Goal: Task Accomplishment & Management: Use online tool/utility

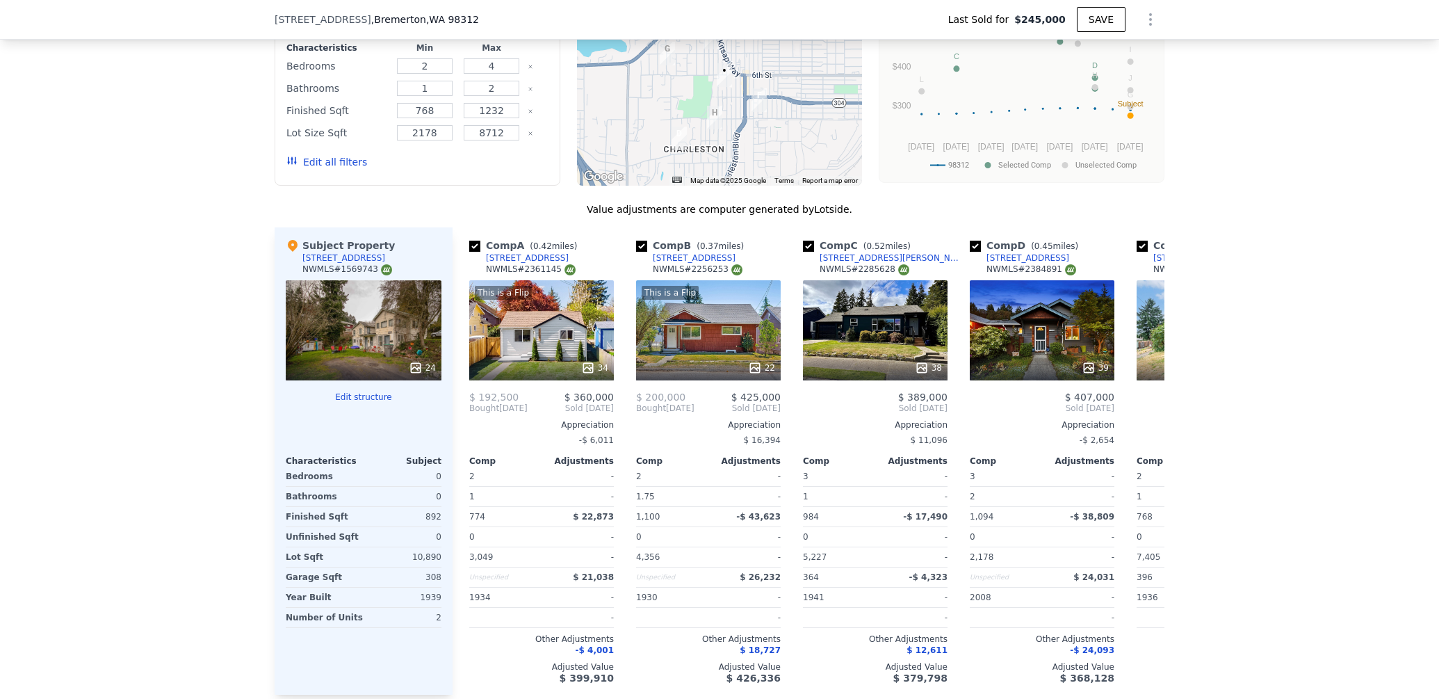
scroll to position [1431, 0]
click at [366, 390] on div "Subject Property [STREET_ADDRESS] # 1569743 24 Edit structure Characteristics S…" at bounding box center [364, 461] width 178 height 467
click at [366, 398] on button "Edit structure" at bounding box center [364, 397] width 156 height 11
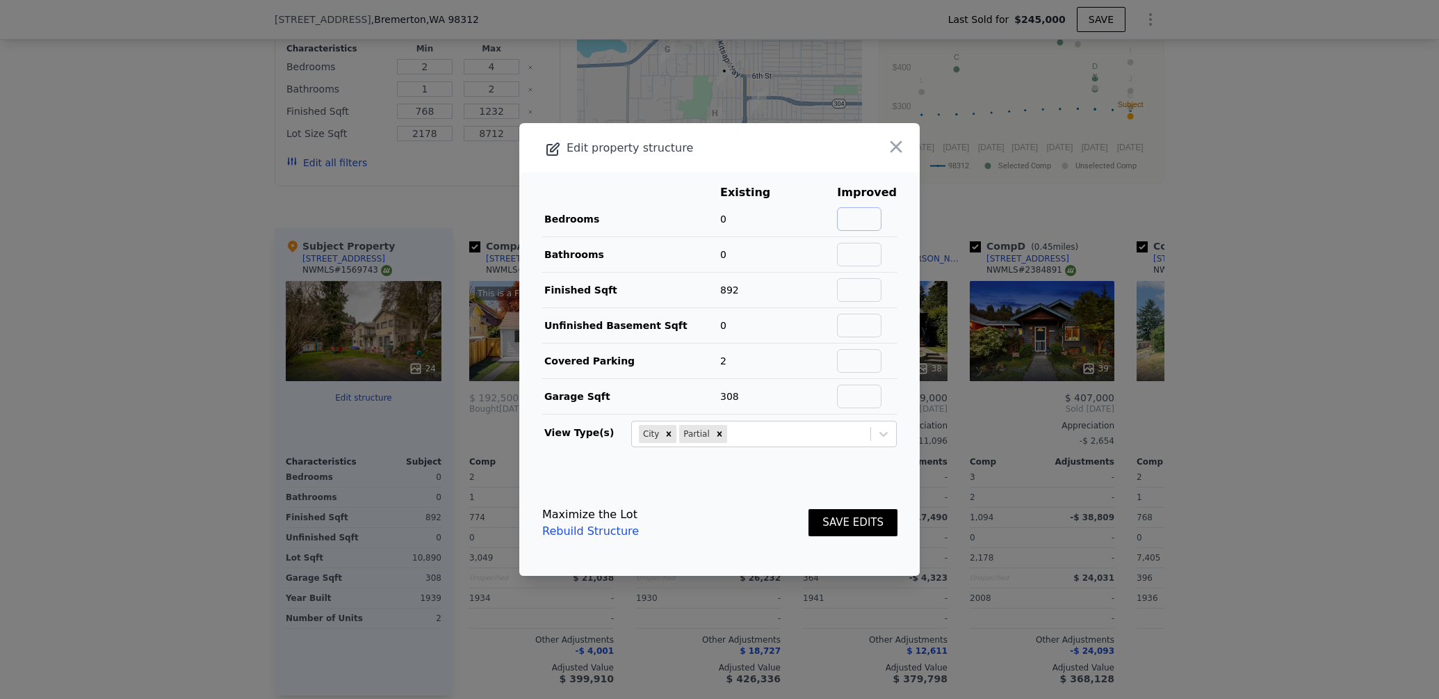
click at [875, 219] on input "text" at bounding box center [859, 219] width 44 height 24
type input "4"
click at [870, 249] on input "text" at bounding box center [859, 255] width 44 height 24
type input "2"
click at [868, 291] on input "text" at bounding box center [859, 290] width 44 height 24
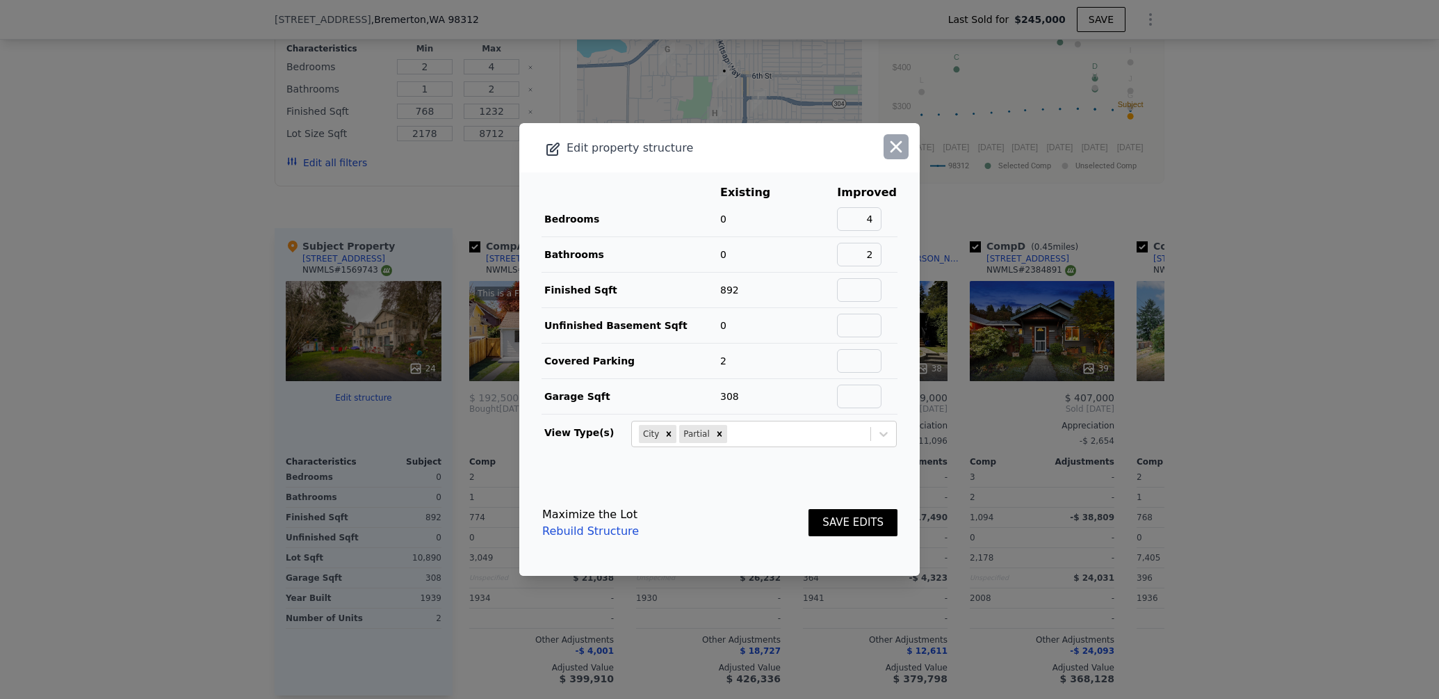
click at [893, 150] on icon "button" at bounding box center [897, 147] width 12 height 12
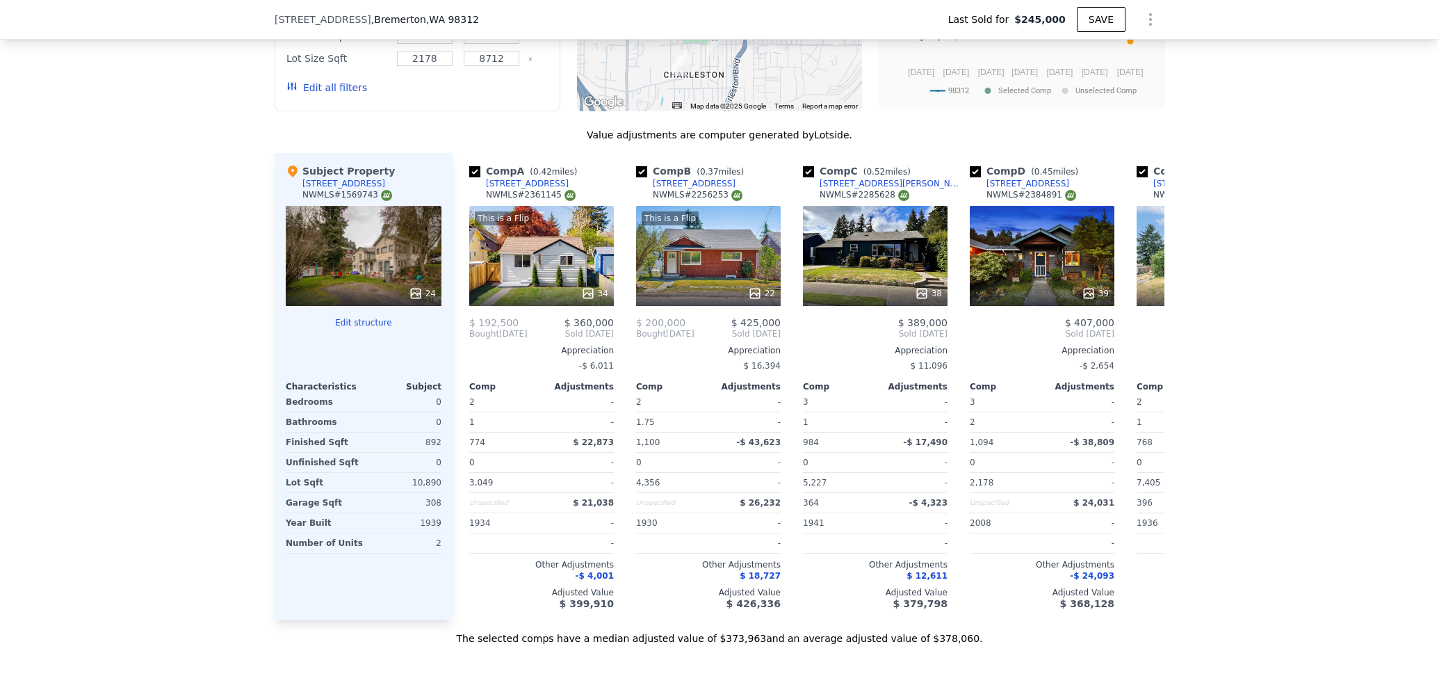
scroll to position [1518, 0]
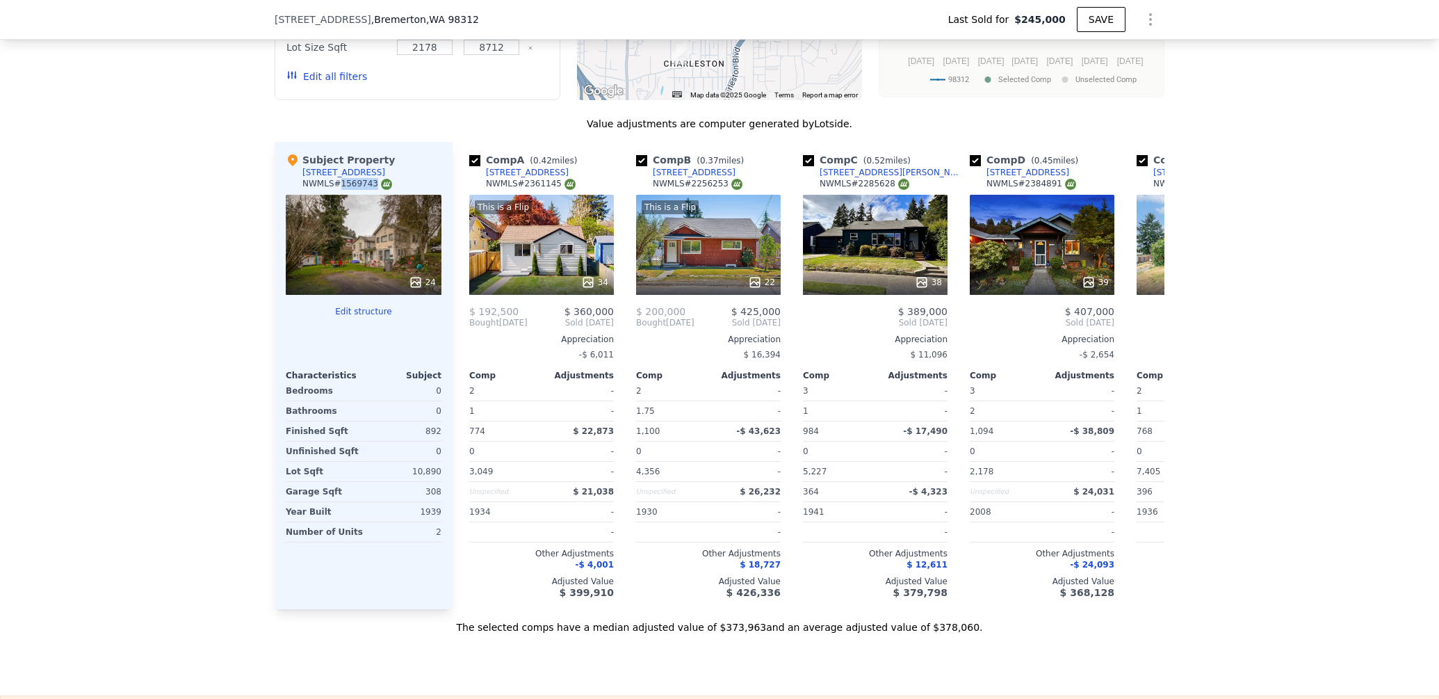
drag, startPoint x: 341, startPoint y: 183, endPoint x: 374, endPoint y: 184, distance: 32.7
click at [374, 184] on div "NWMLS # 1569743" at bounding box center [347, 184] width 90 height 12
copy div "1569743"
type input "$ 388,000"
type input "$ 98,800"
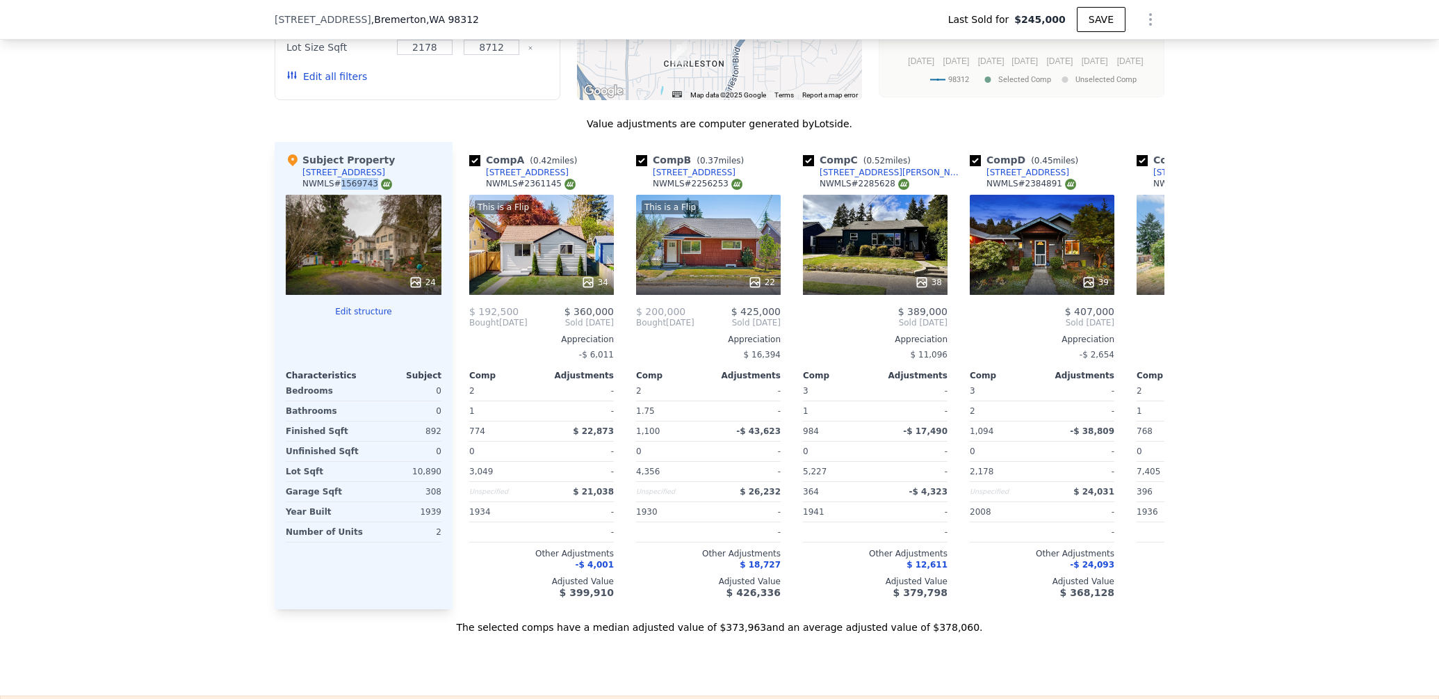
click at [364, 314] on button "Edit structure" at bounding box center [364, 311] width 156 height 11
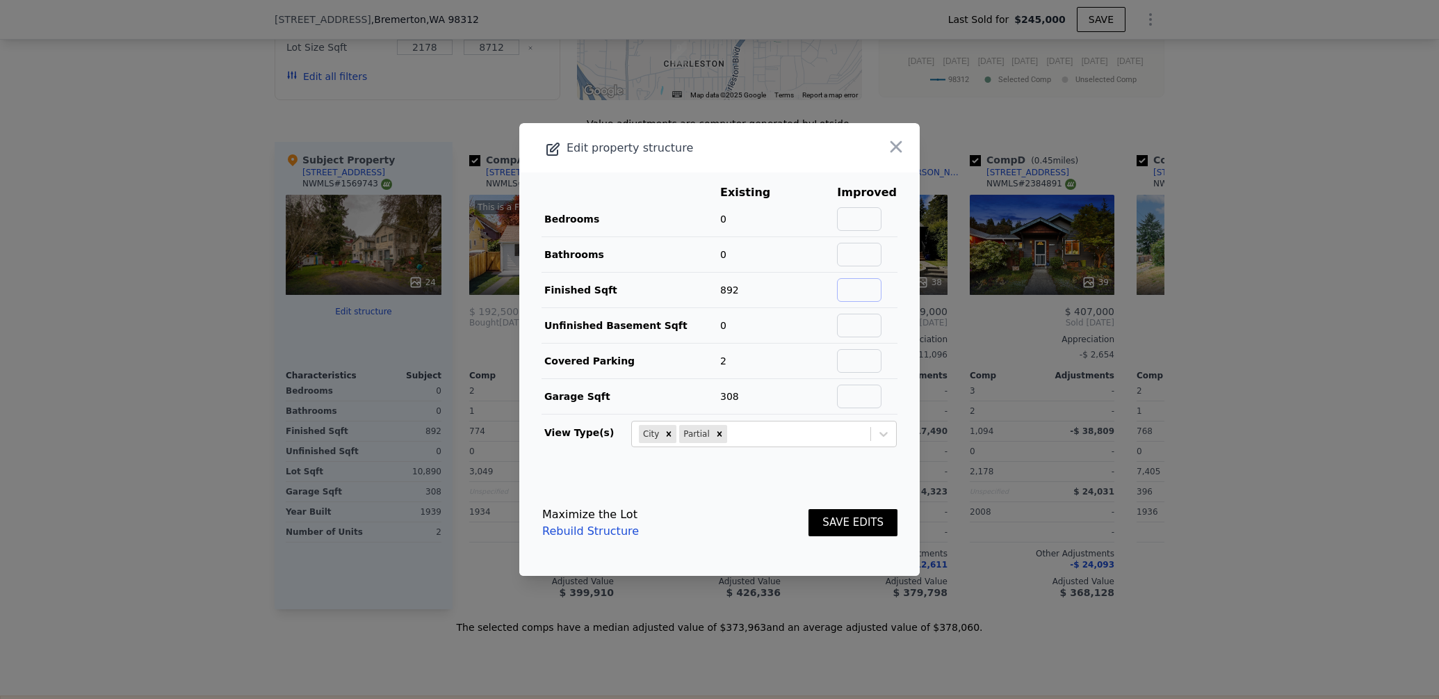
click at [866, 293] on input "text" at bounding box center [859, 290] width 44 height 24
paste input "1,874"
type input "1,874"
click at [864, 218] on input "text" at bounding box center [859, 219] width 44 height 24
type input "44"
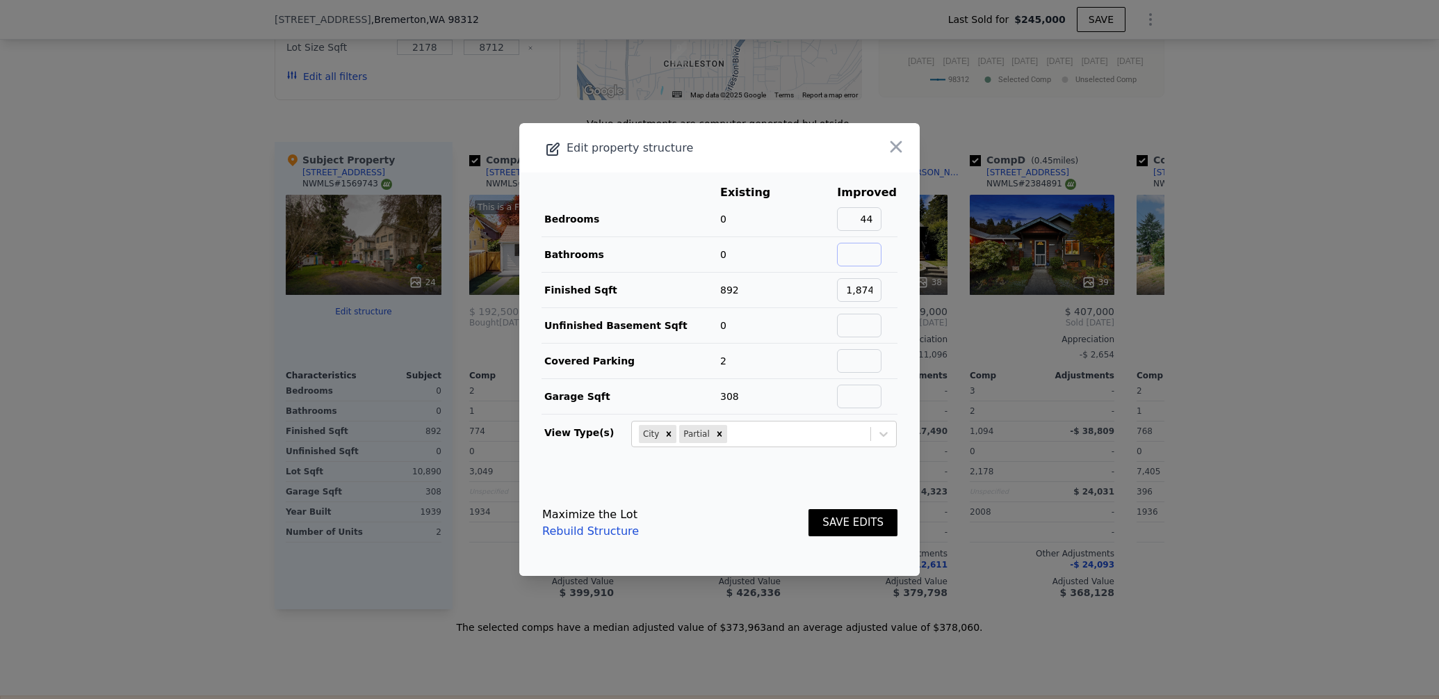
click at [874, 254] on input "text" at bounding box center [859, 255] width 44 height 24
type input "2"
drag, startPoint x: 879, startPoint y: 221, endPoint x: 887, endPoint y: 227, distance: 10.0
click at [879, 221] on input "44" at bounding box center [859, 219] width 44 height 24
type input "4"
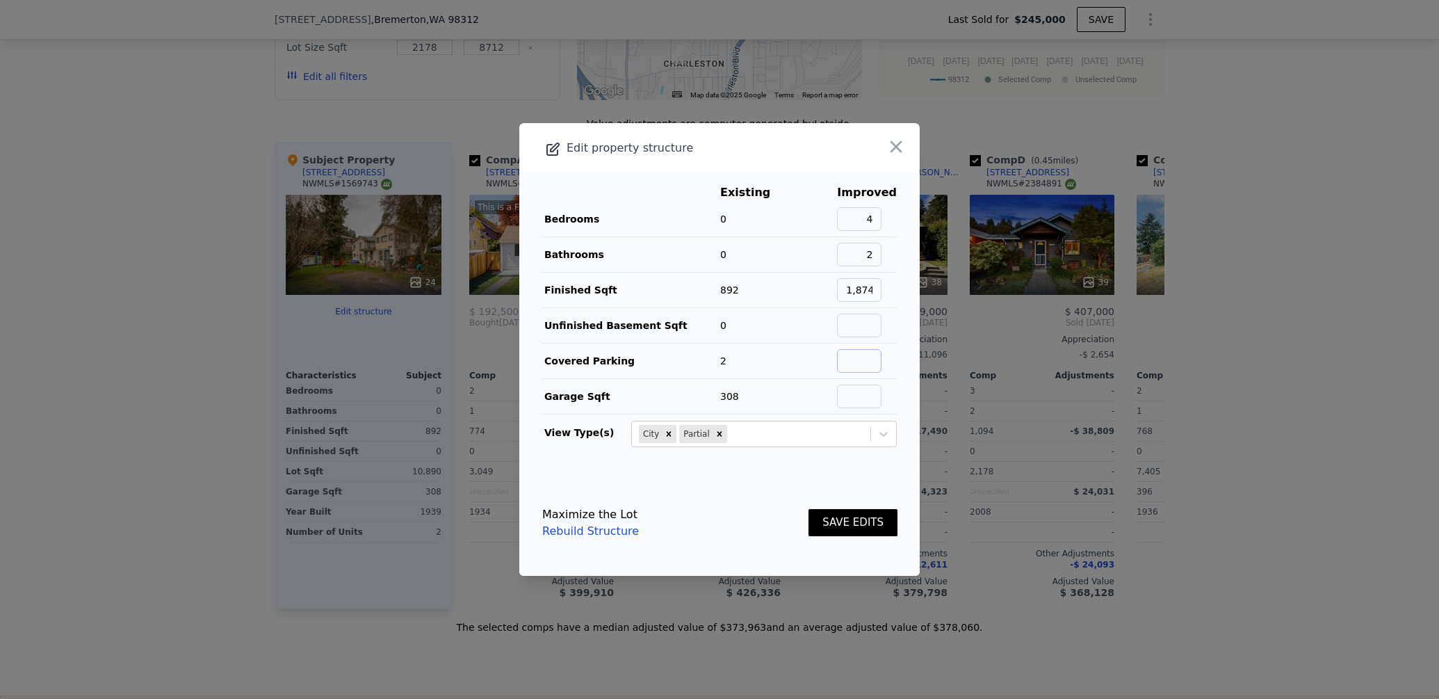
click at [859, 357] on input "text" at bounding box center [859, 361] width 44 height 24
type input "1"
click at [858, 531] on button "SAVE EDITS" at bounding box center [853, 522] width 89 height 27
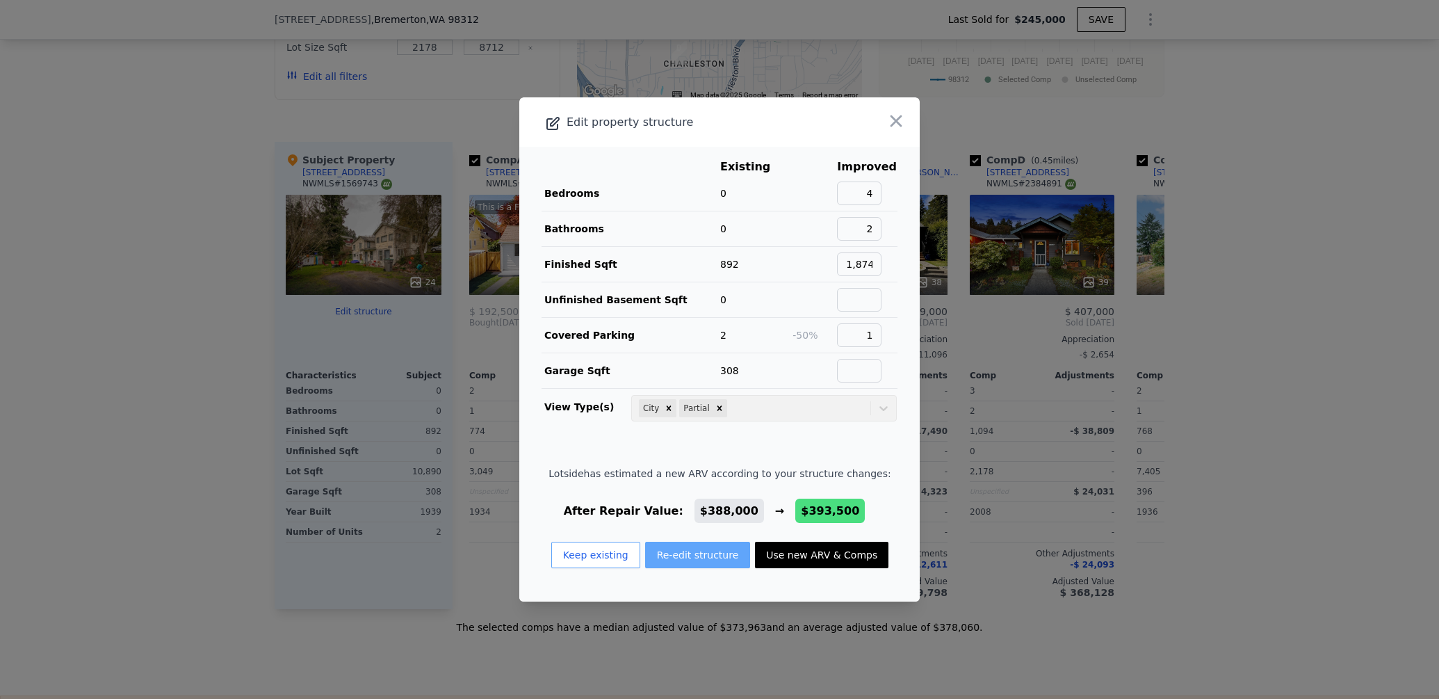
click at [688, 557] on button "Re-edit structure" at bounding box center [698, 555] width 106 height 26
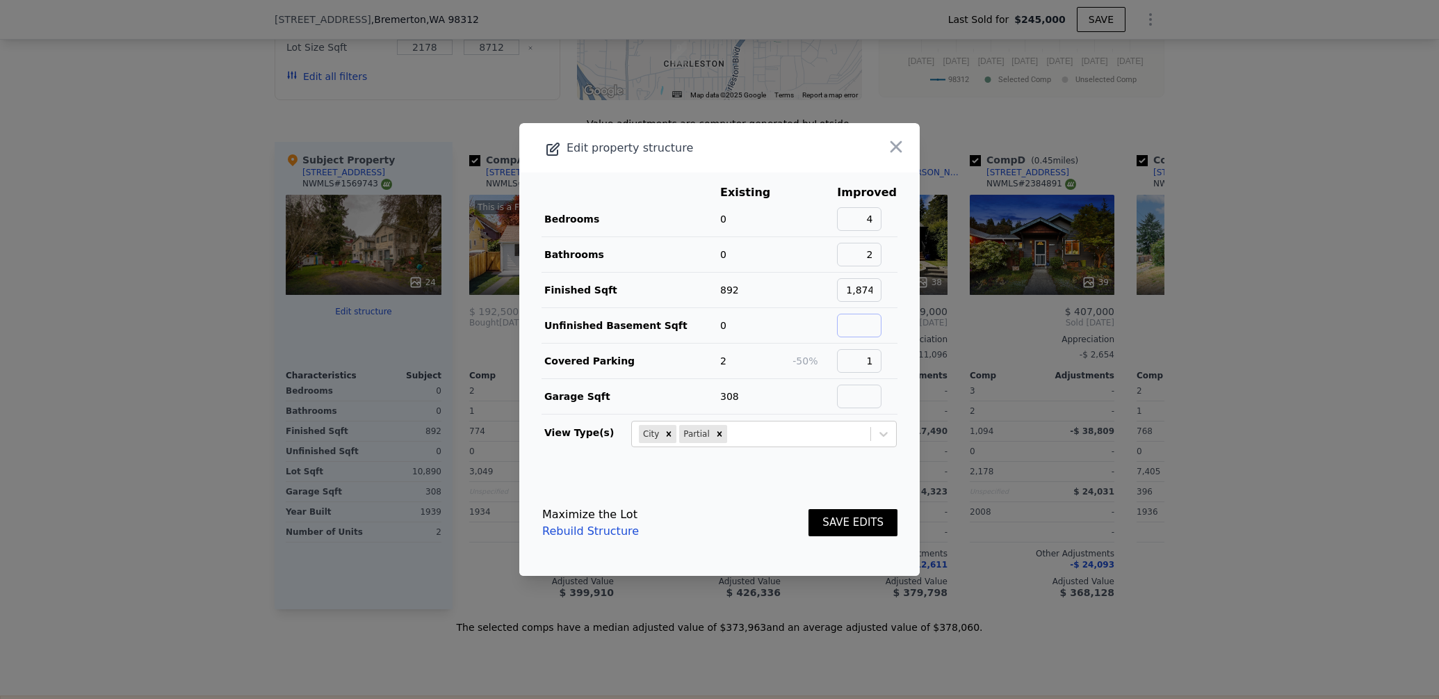
click at [871, 330] on input "text" at bounding box center [859, 326] width 44 height 24
type input "0"
click at [854, 519] on button "SAVE EDITS" at bounding box center [853, 522] width 89 height 27
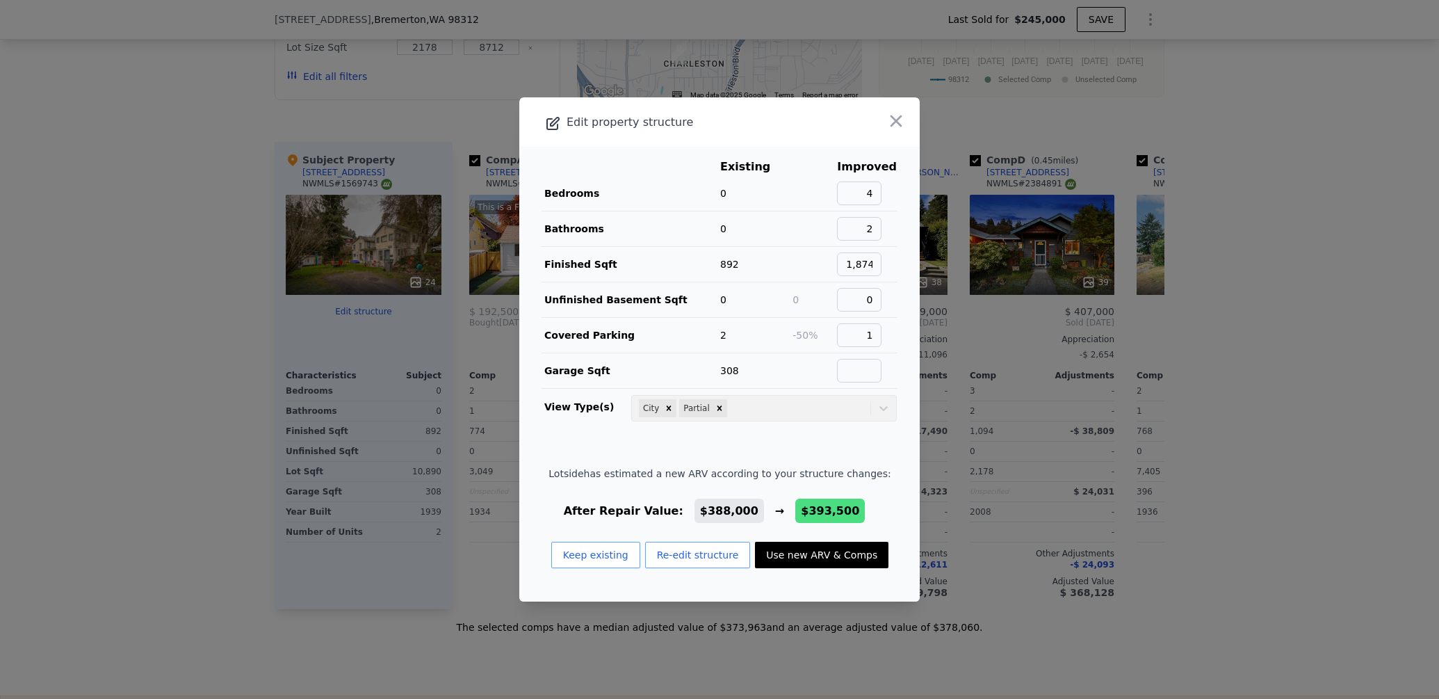
click at [843, 558] on button "Use new ARV & Comps" at bounding box center [821, 555] width 133 height 26
type input "0"
checkbox input "false"
checkbox input "true"
type input "$ 393,500"
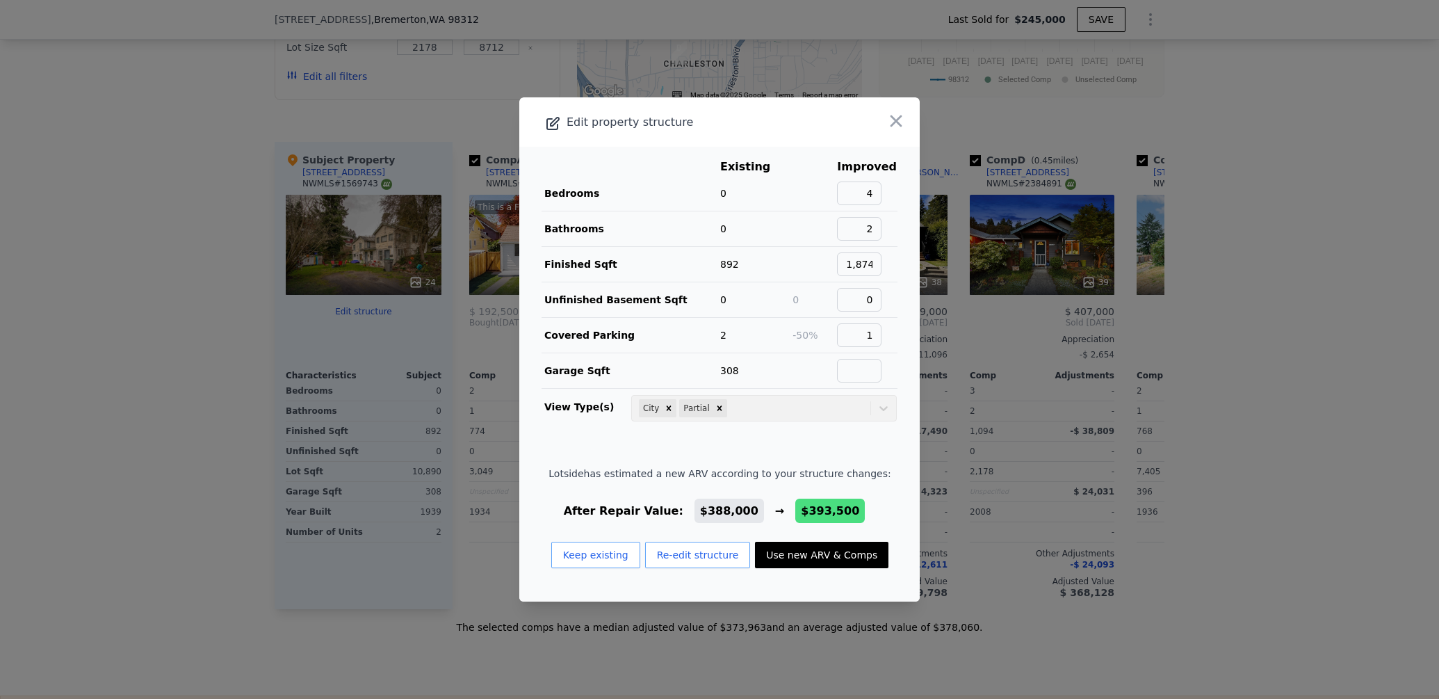
type input "$ 103,909"
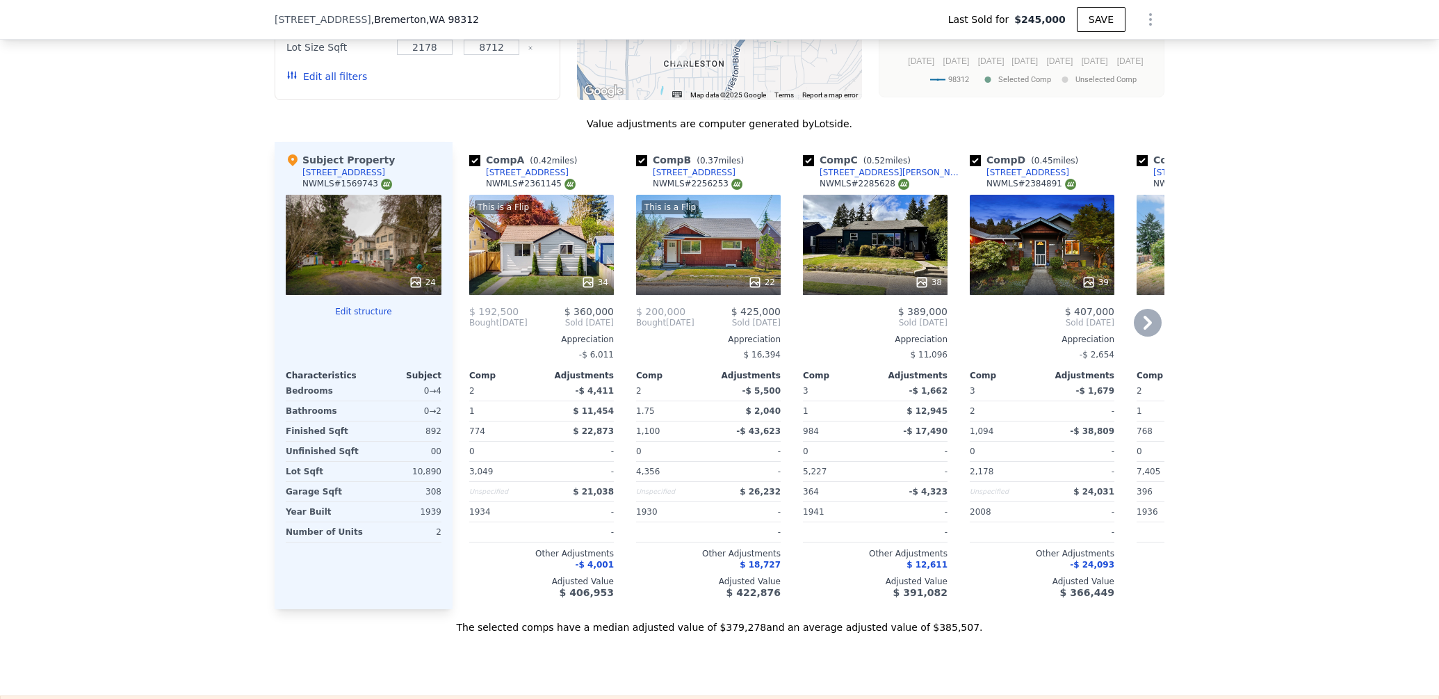
click at [1146, 319] on icon at bounding box center [1148, 323] width 8 height 14
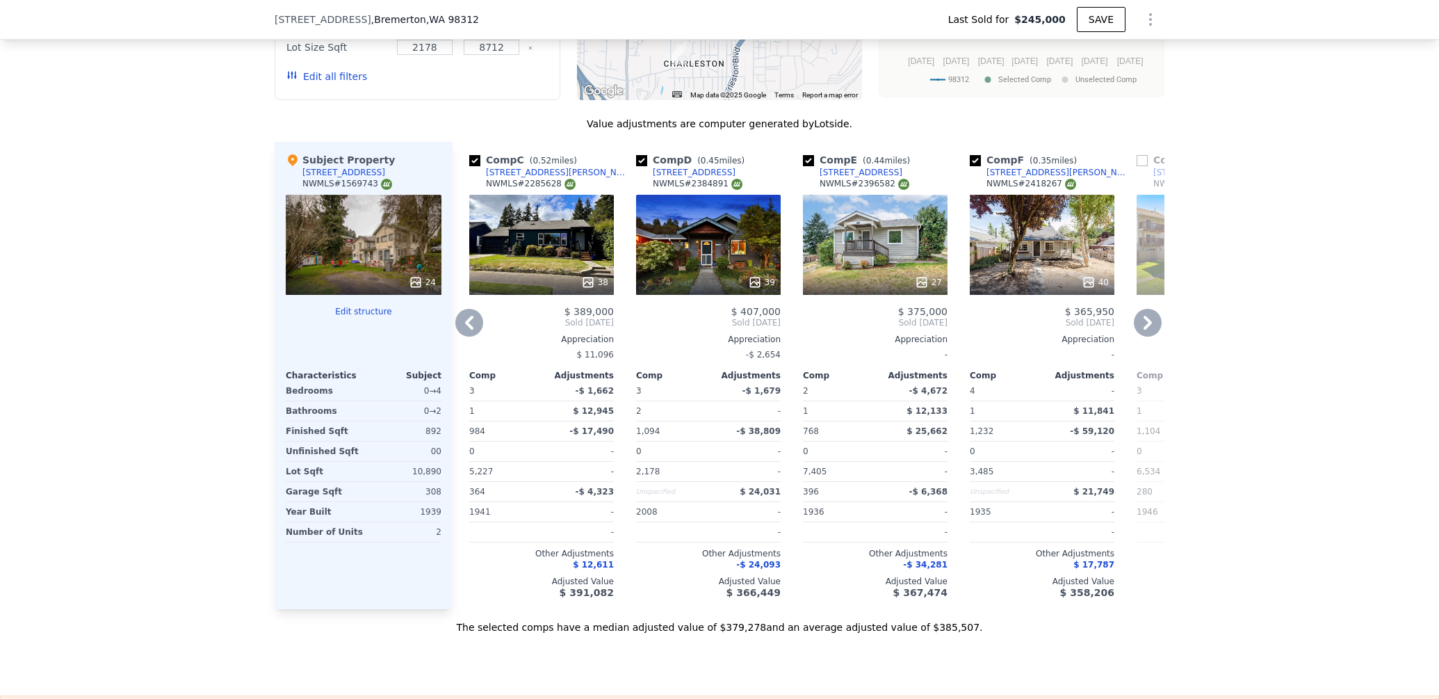
click at [1146, 319] on icon at bounding box center [1148, 323] width 8 height 14
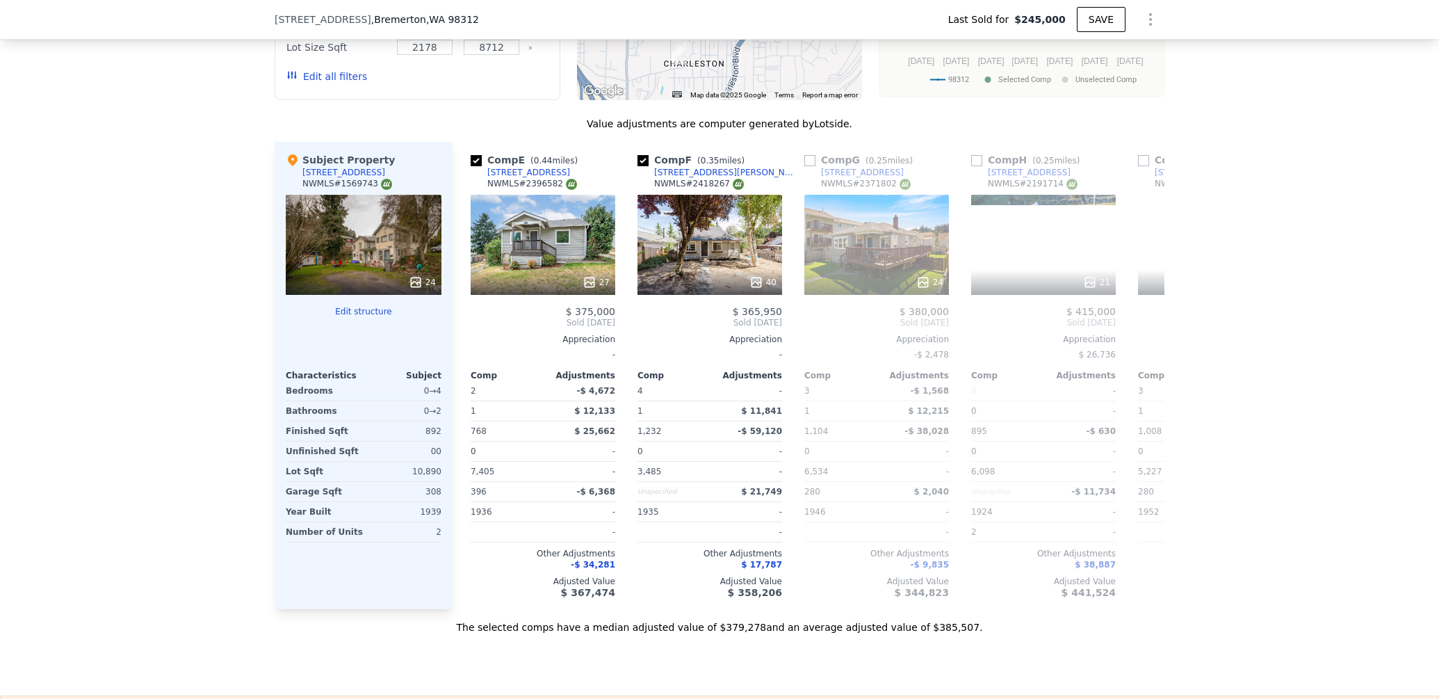
scroll to position [0, 667]
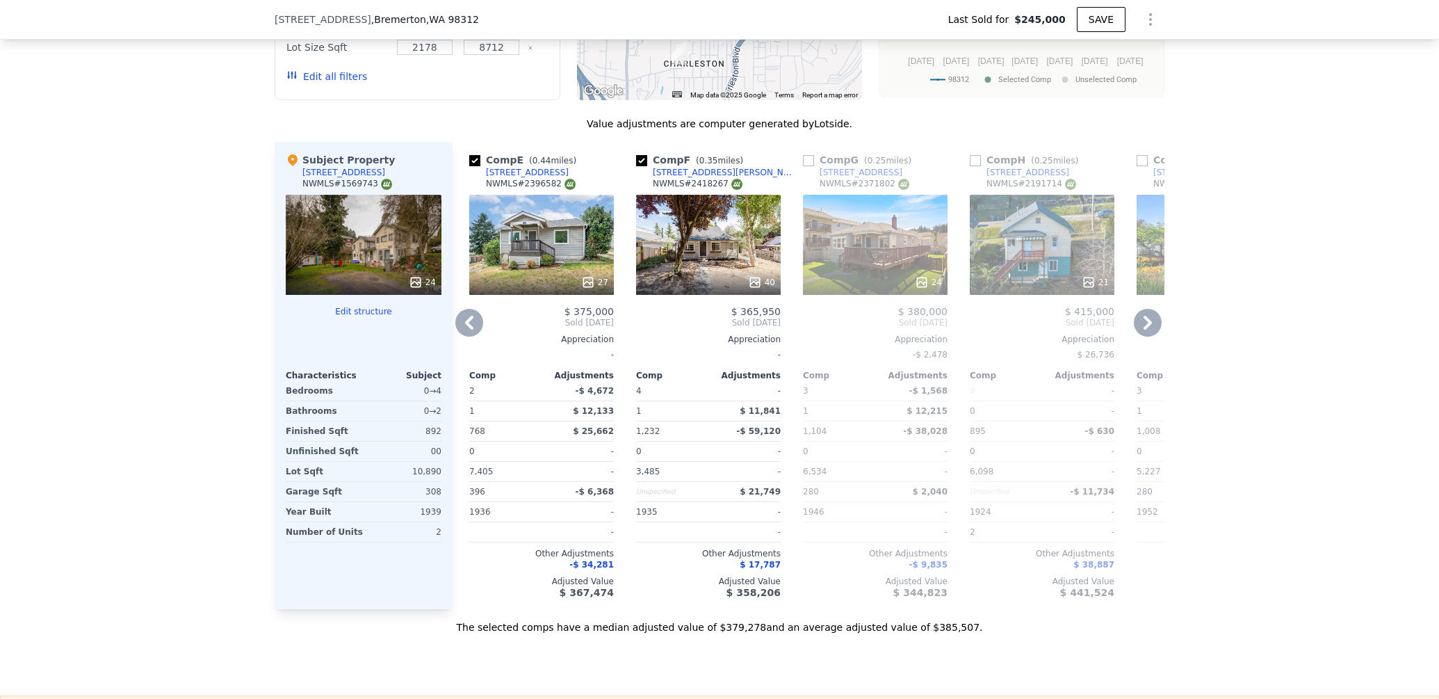
click at [1150, 324] on icon at bounding box center [1148, 323] width 28 height 28
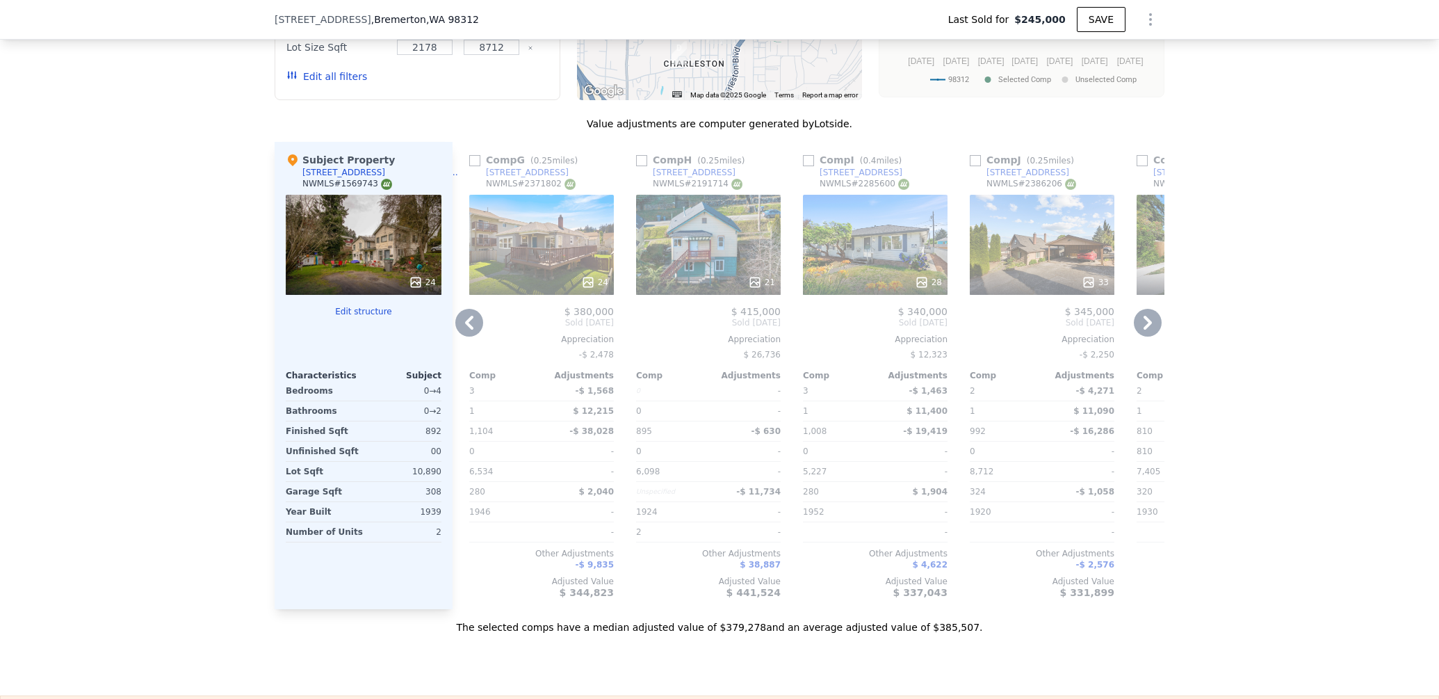
click at [1150, 324] on icon at bounding box center [1148, 323] width 28 height 28
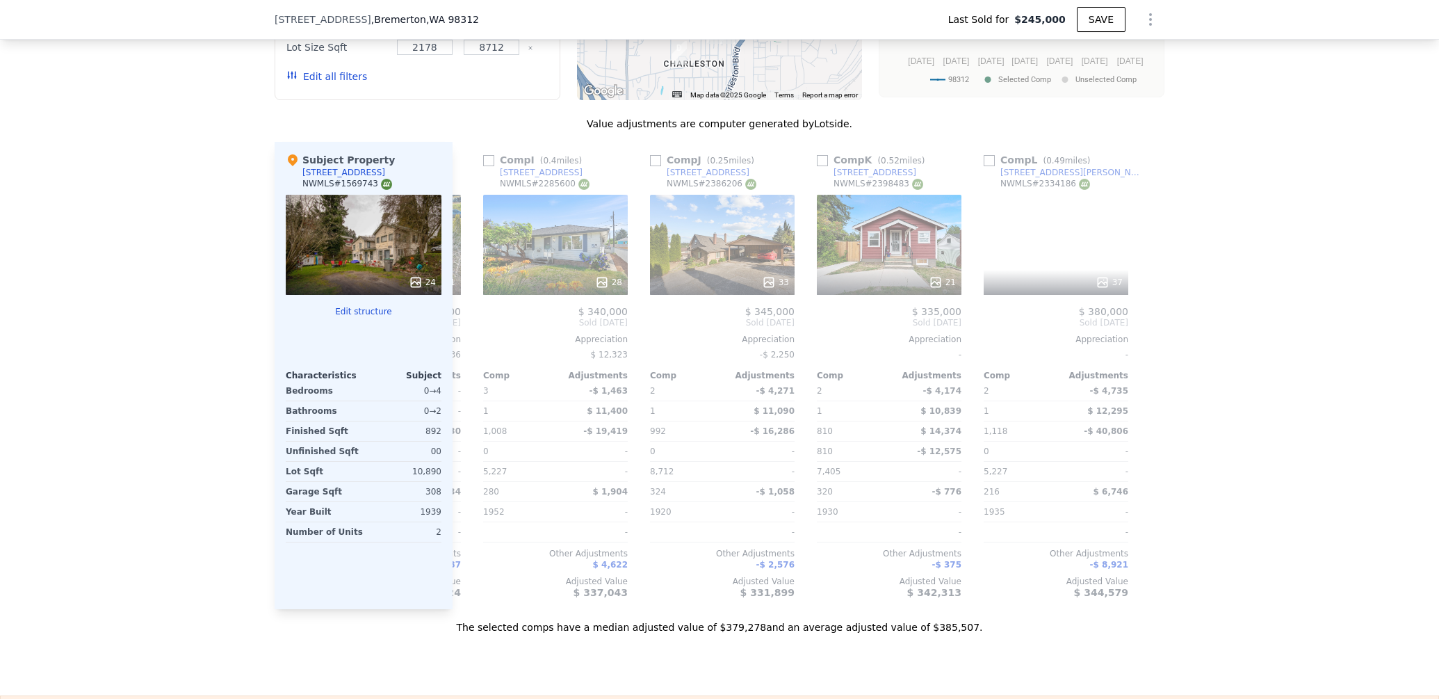
scroll to position [0, 1324]
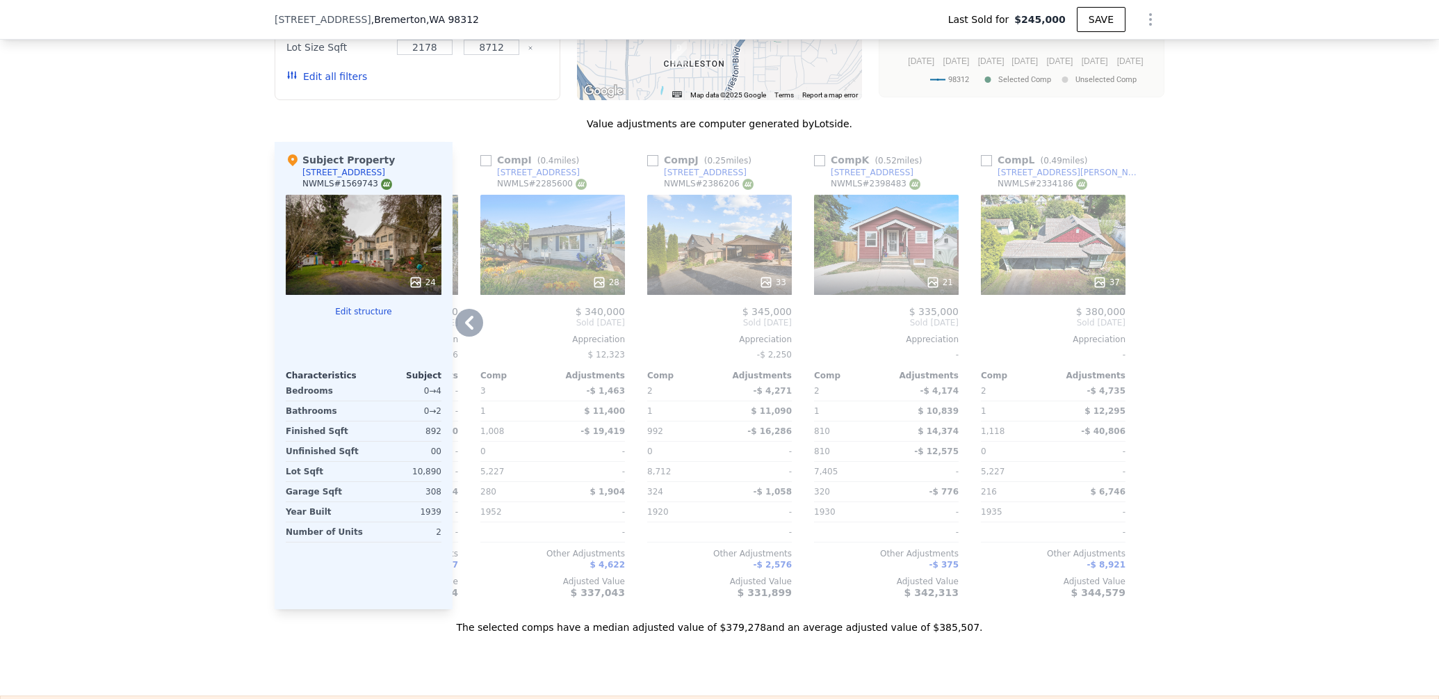
click at [476, 320] on icon at bounding box center [469, 323] width 28 height 28
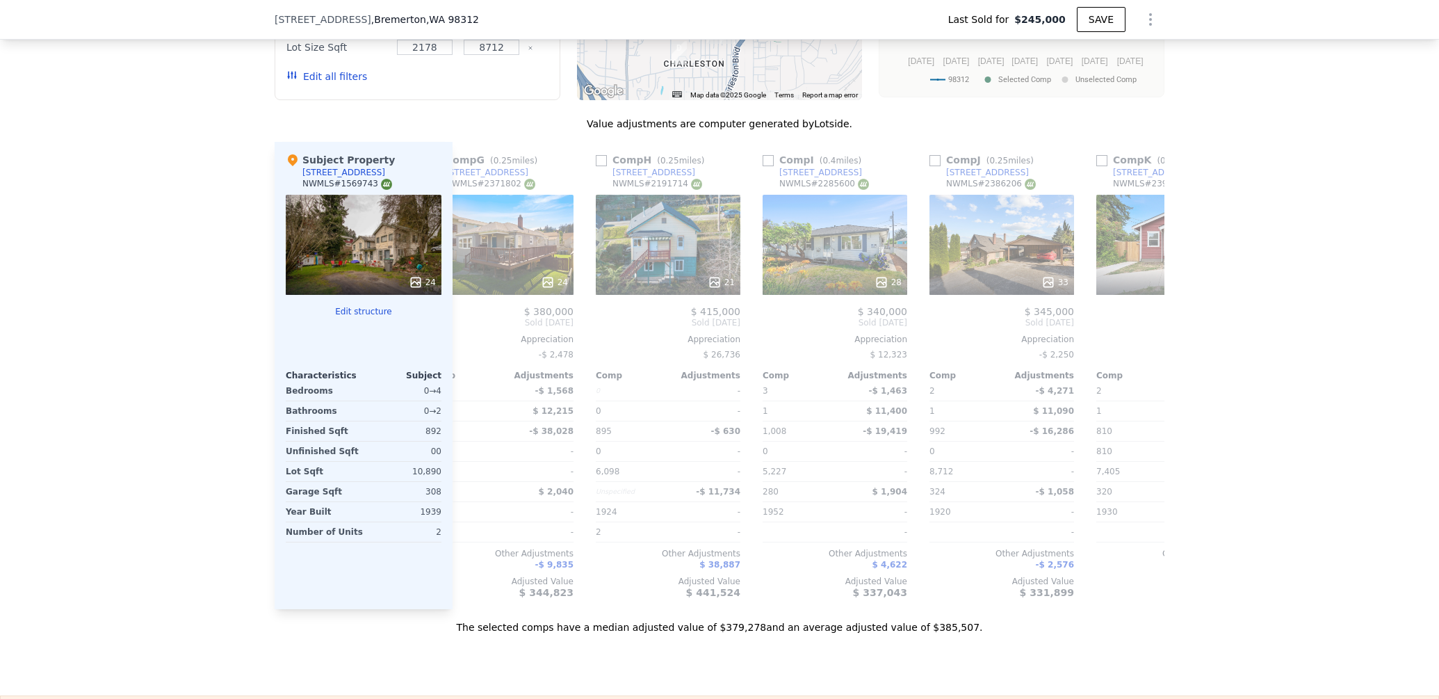
click at [476, 320] on div "Comp A ( 0.42 miles) [STREET_ADDRESS] This is a Flip 34 $ 192,500 $ 360,000 Bou…" at bounding box center [809, 375] width 712 height 467
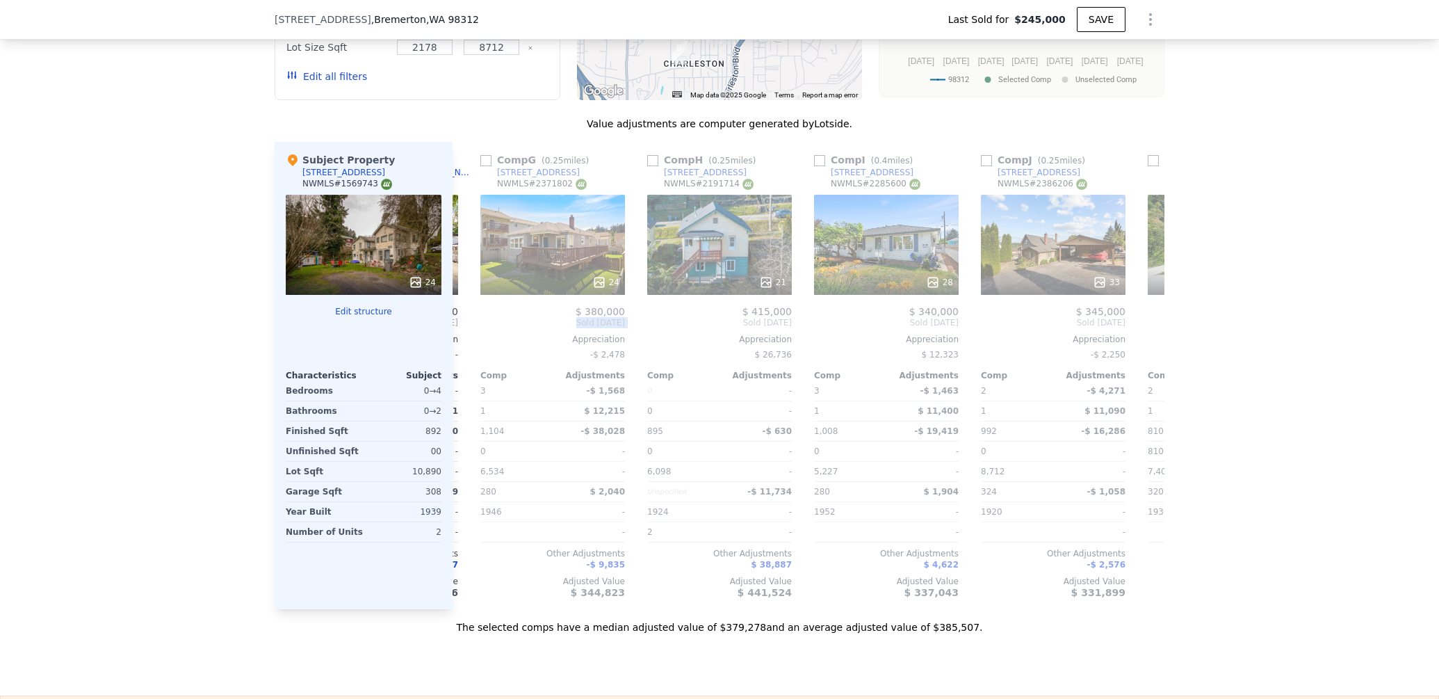
click at [476, 320] on div "Comp G ( 0.25 miles) [STREET_ADDRESS] # 2371802 24 $ 380,000 Sold [DATE] Apprec…" at bounding box center [553, 375] width 156 height 467
click at [476, 320] on icon at bounding box center [469, 323] width 28 height 28
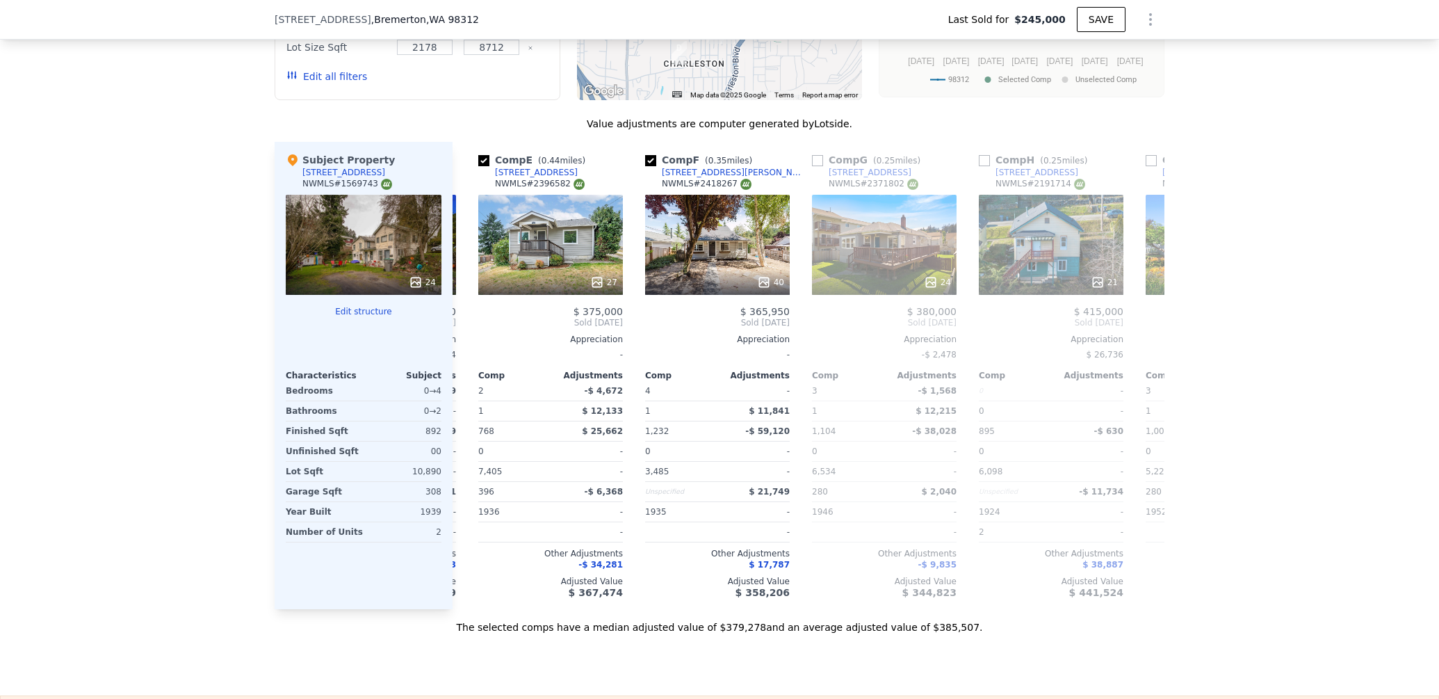
scroll to position [0, 656]
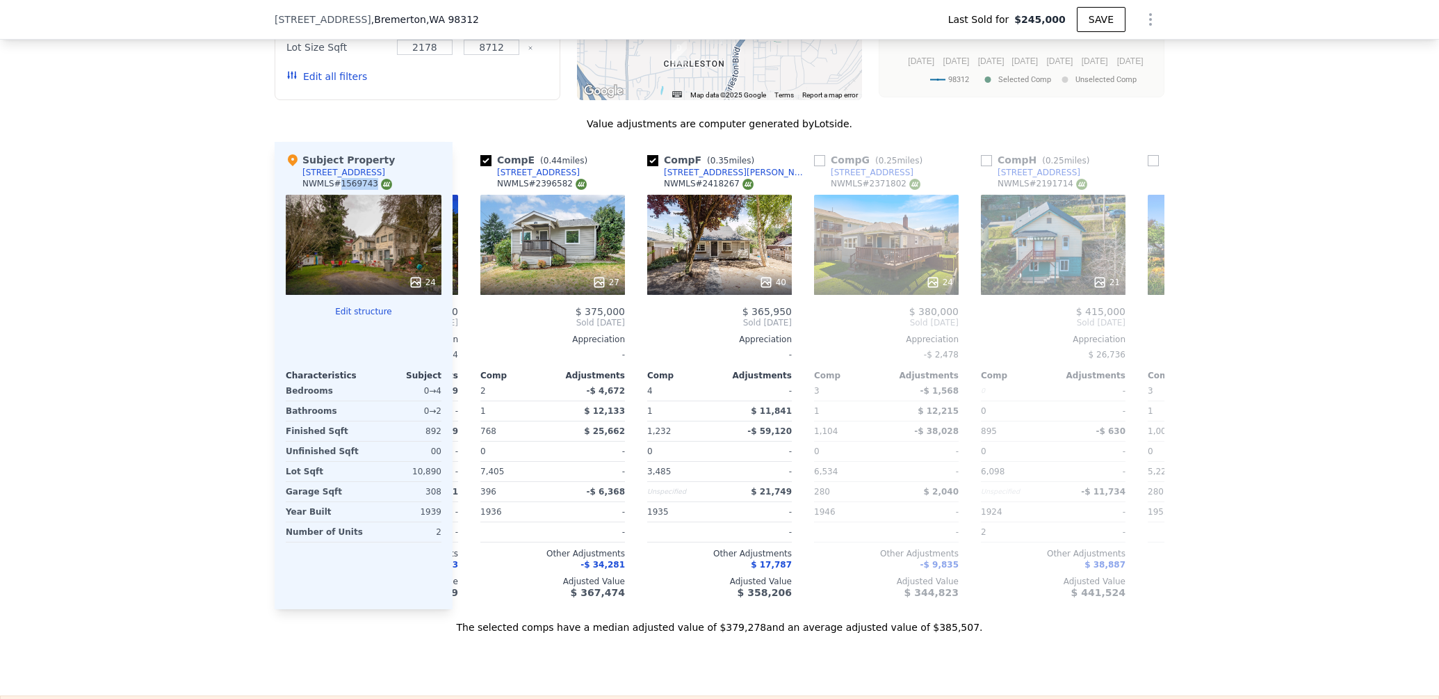
drag, startPoint x: 342, startPoint y: 183, endPoint x: 375, endPoint y: 184, distance: 33.4
click at [375, 184] on div "NWMLS # 1569743" at bounding box center [347, 184] width 90 height 12
copy div "1569743"
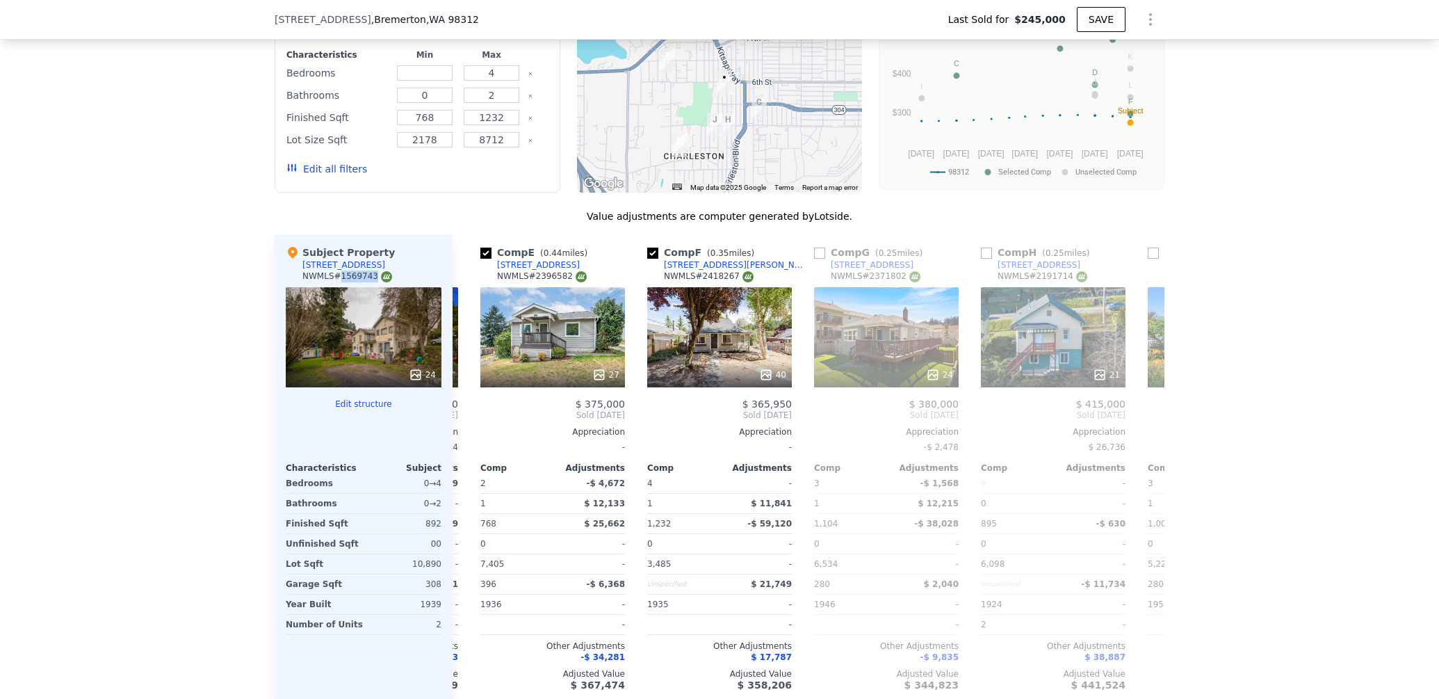
scroll to position [1422, 0]
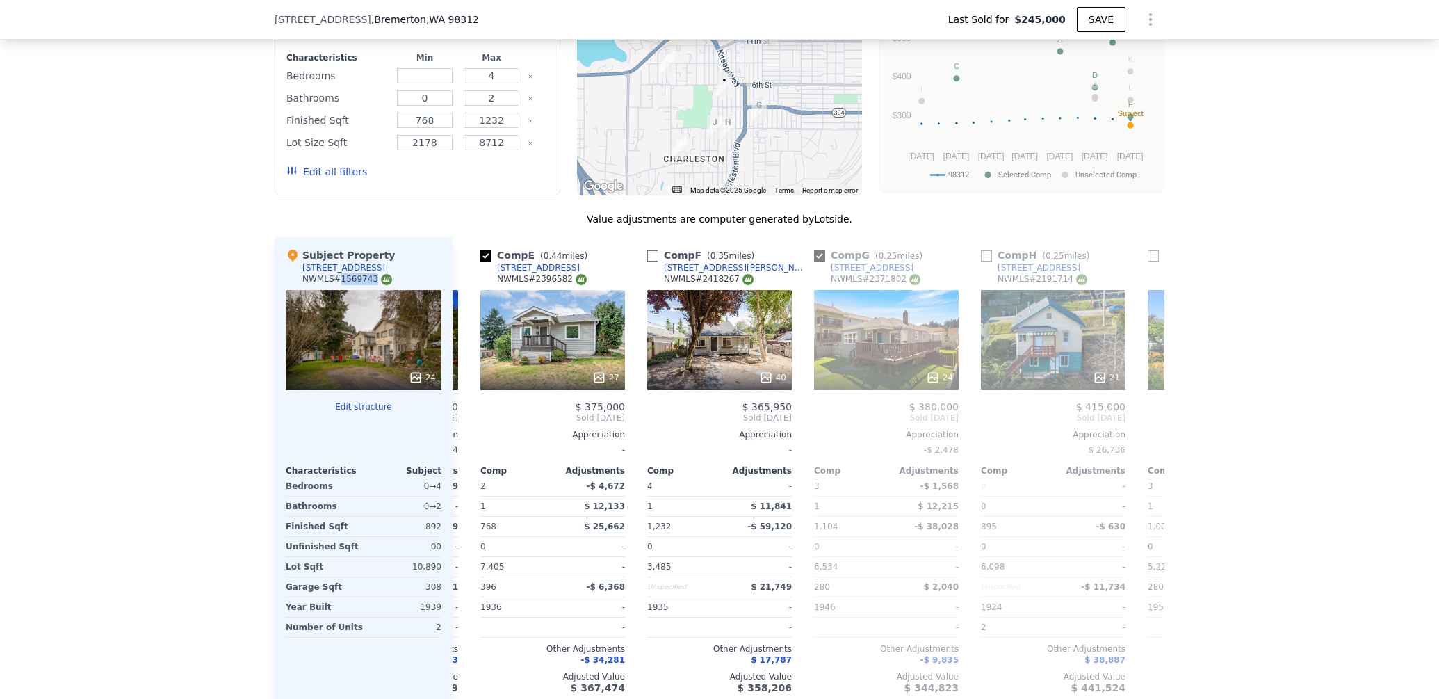
type input "2"
type input "1"
checkbox input "false"
type input "$ 388,000"
type input "$ 98,800"
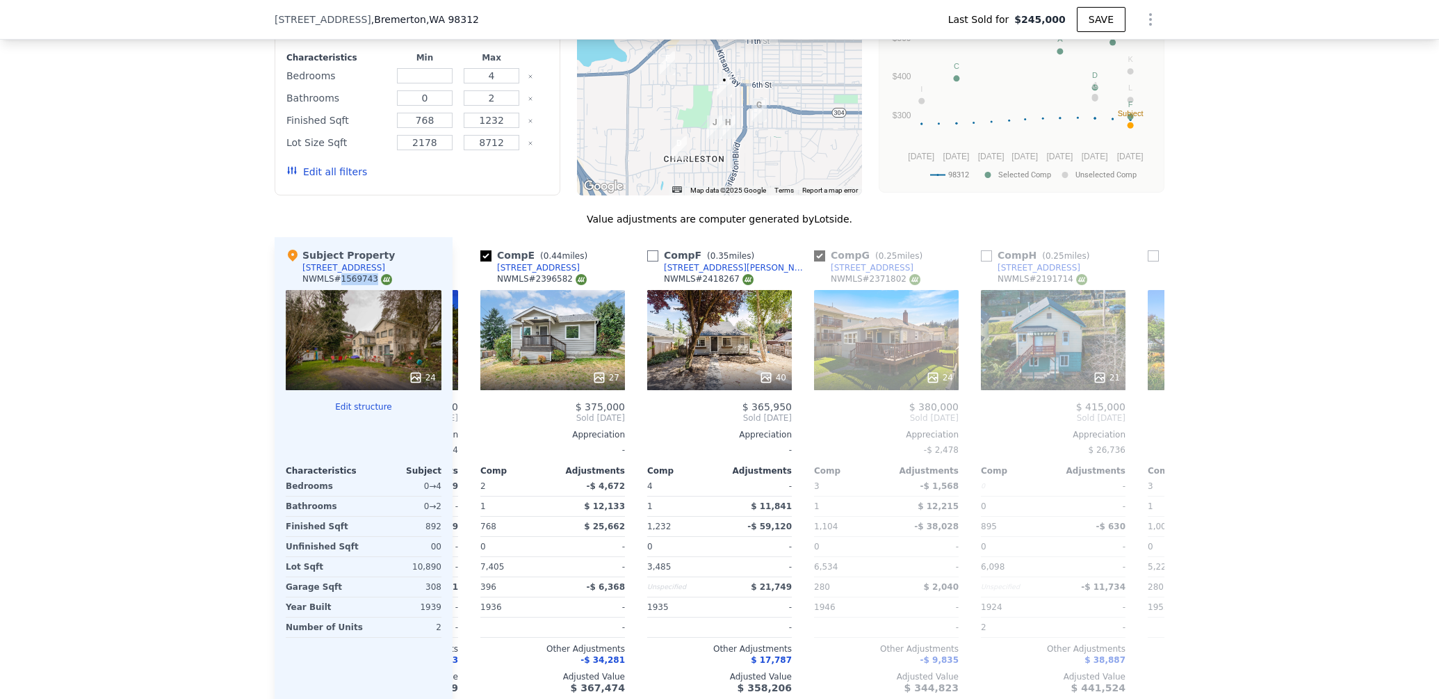
checkbox input "true"
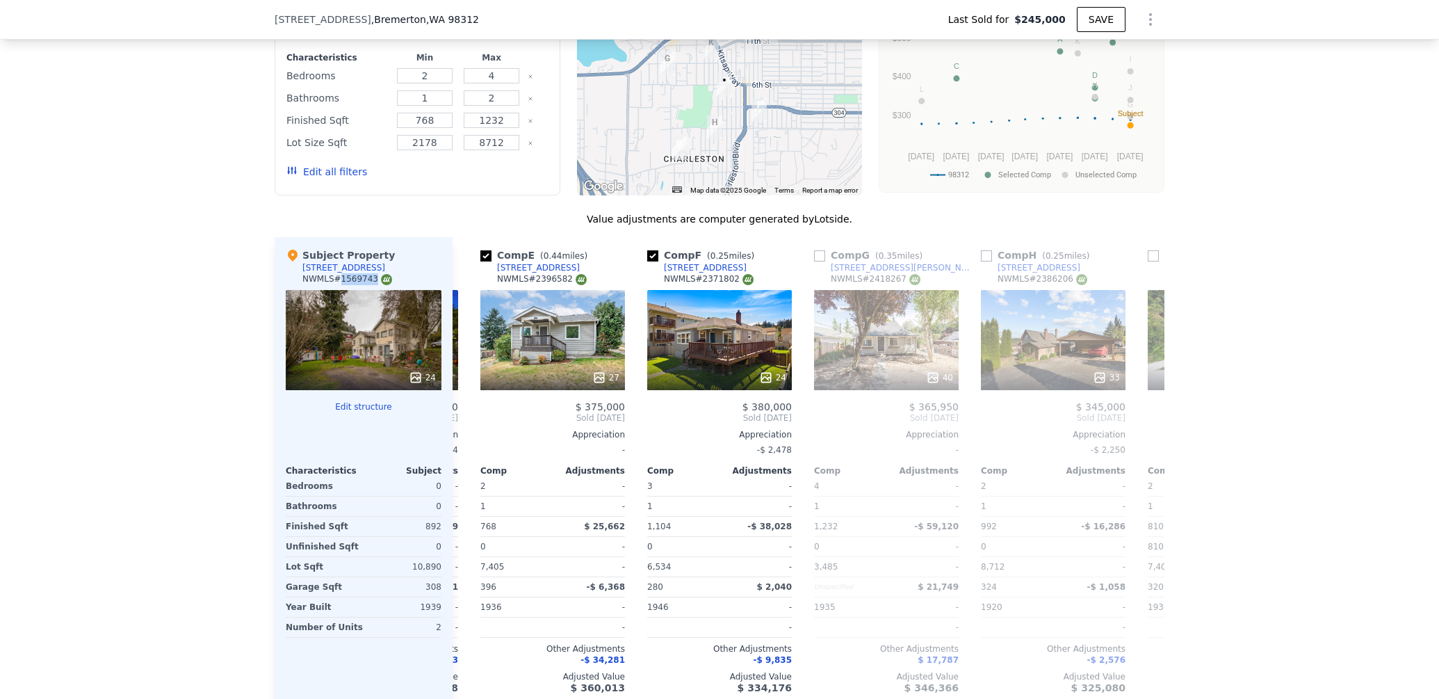
click at [399, 410] on button "Edit structure" at bounding box center [364, 406] width 156 height 11
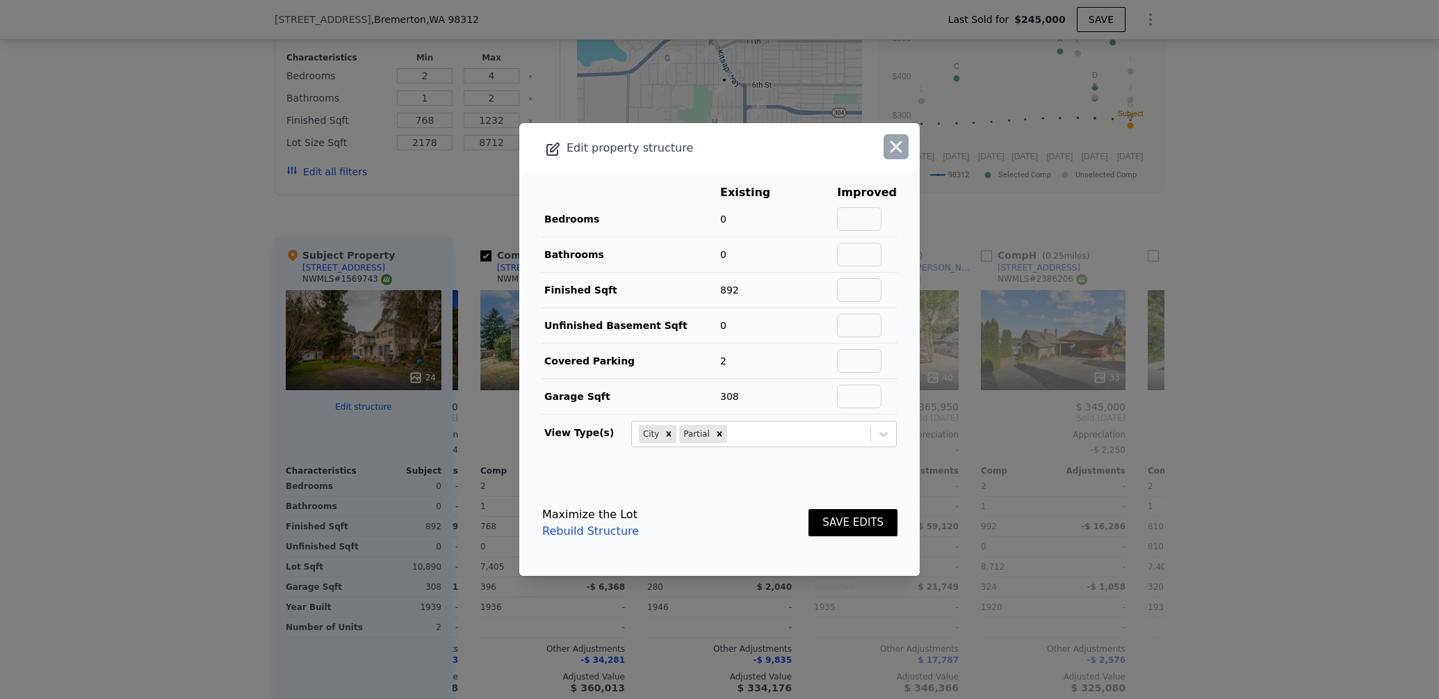
click at [898, 149] on icon "button" at bounding box center [897, 147] width 12 height 12
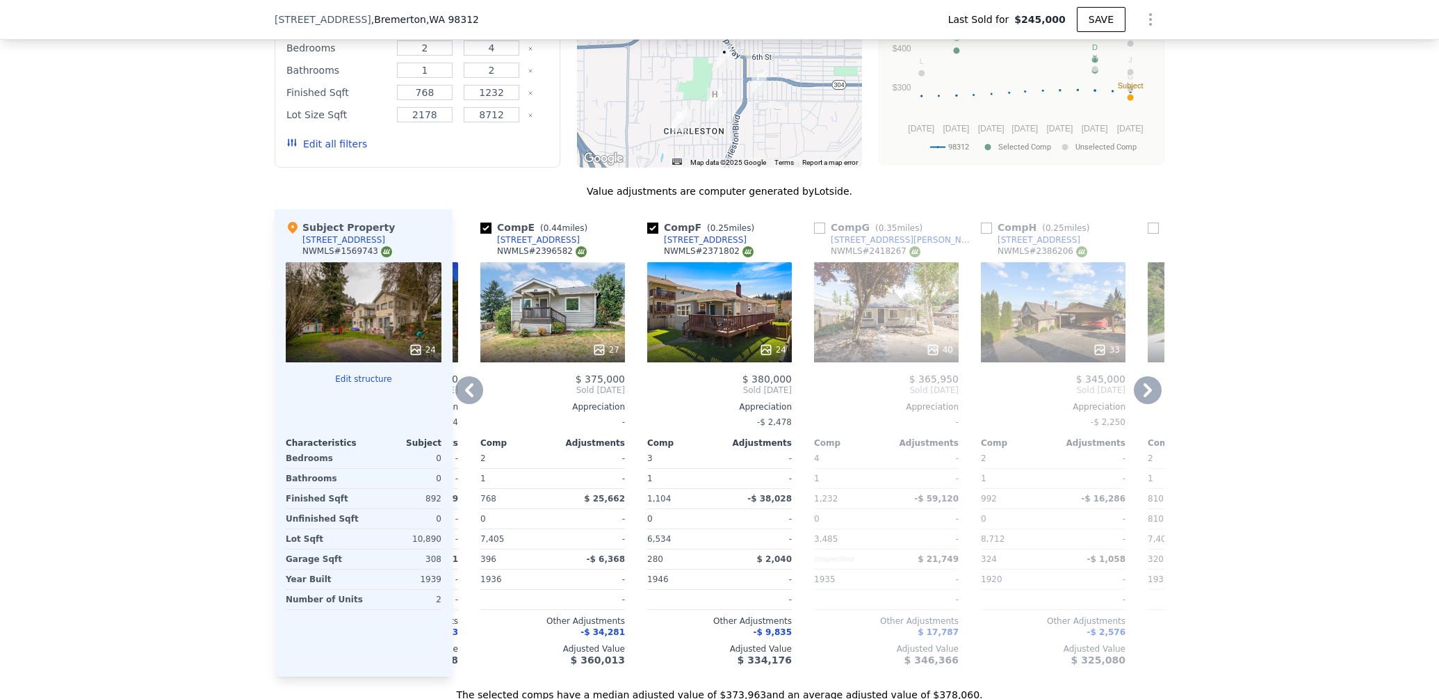
scroll to position [1449, 0]
click at [1148, 392] on icon at bounding box center [1148, 389] width 8 height 14
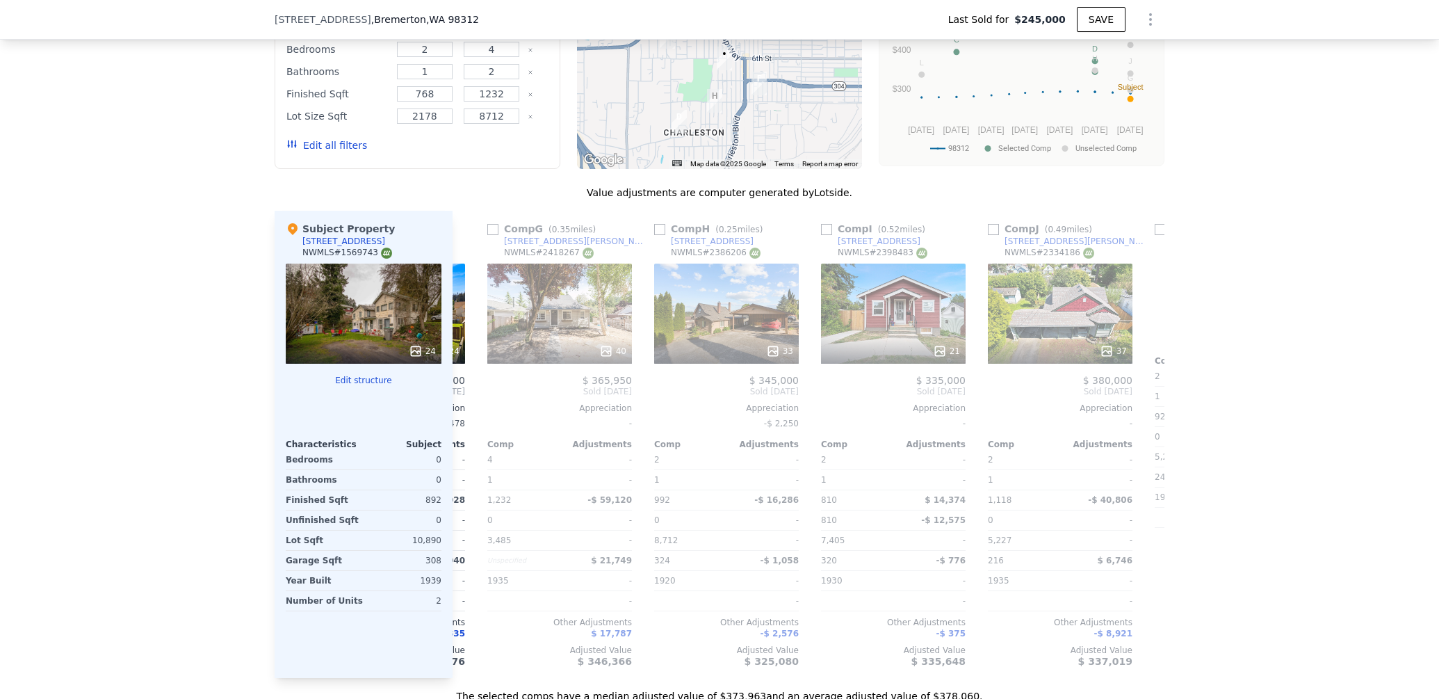
scroll to position [0, 990]
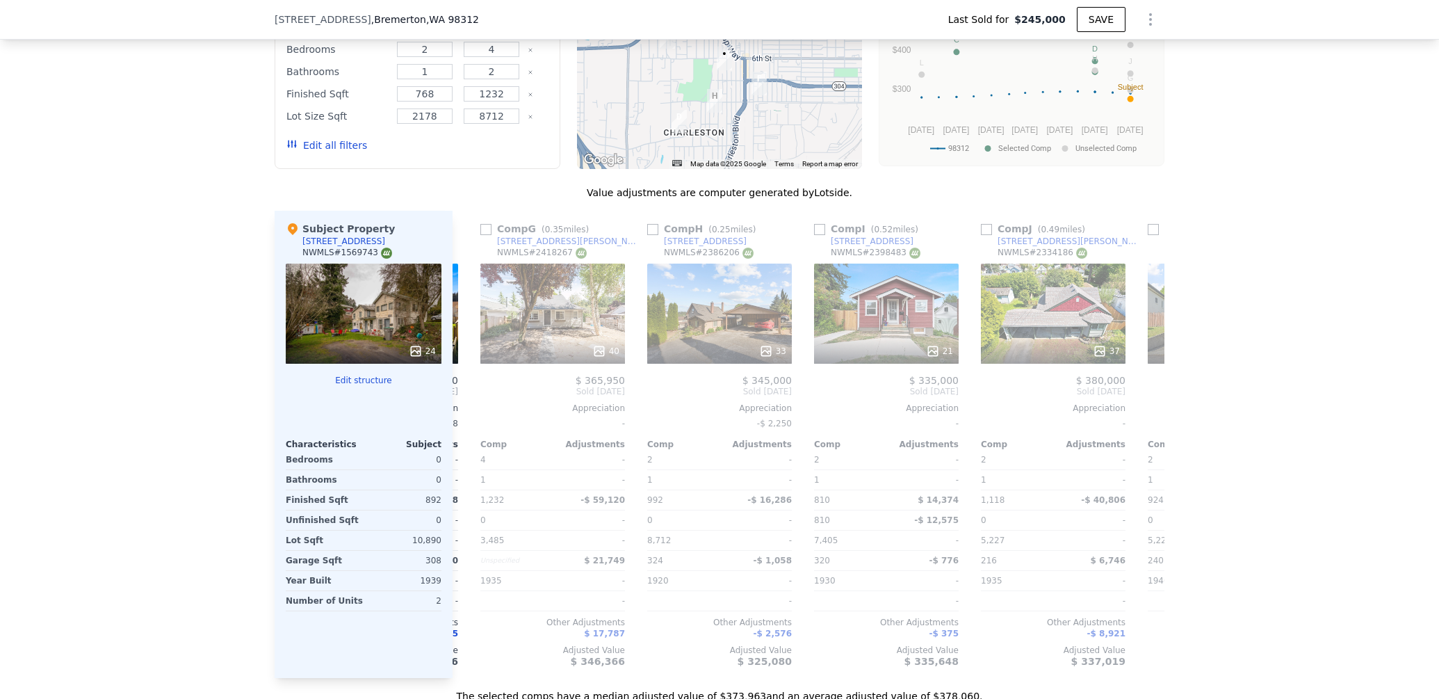
click at [1148, 392] on span "Sold [DATE]" at bounding box center [1220, 391] width 145 height 11
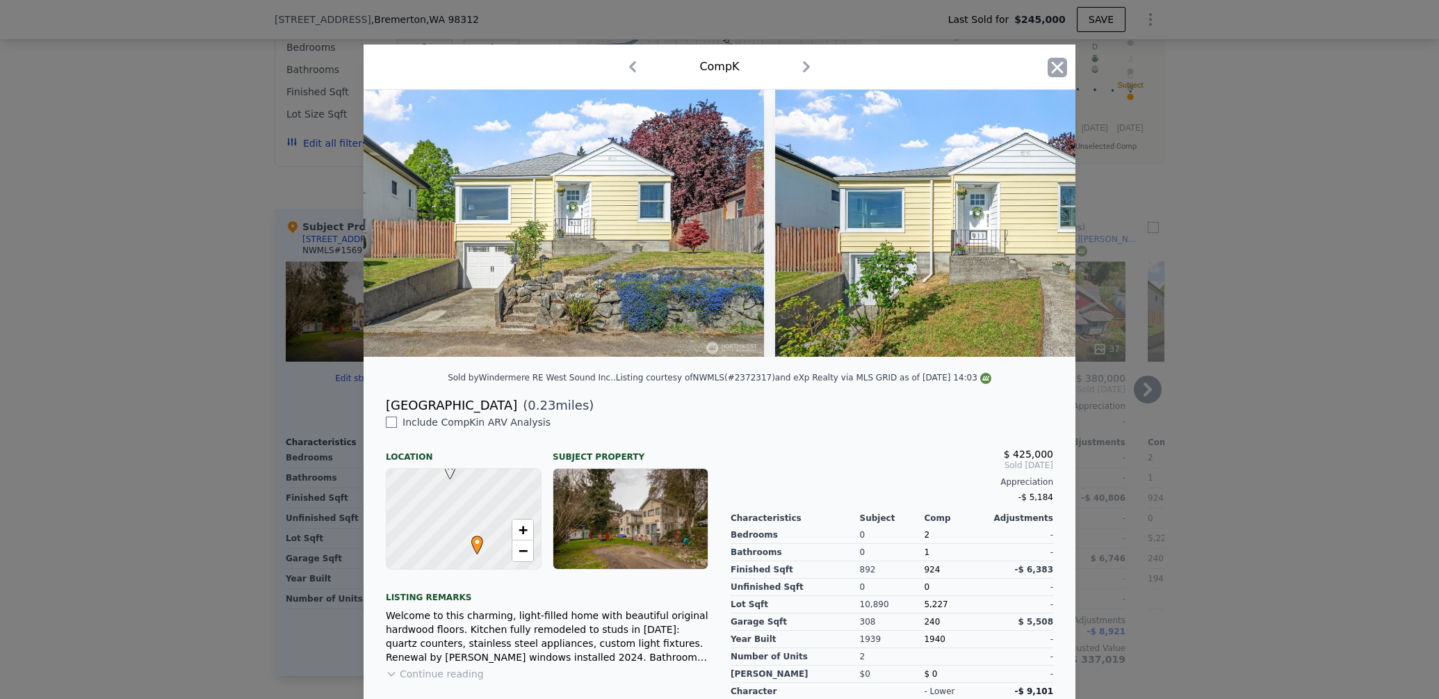
click at [1055, 72] on icon "button" at bounding box center [1057, 67] width 19 height 19
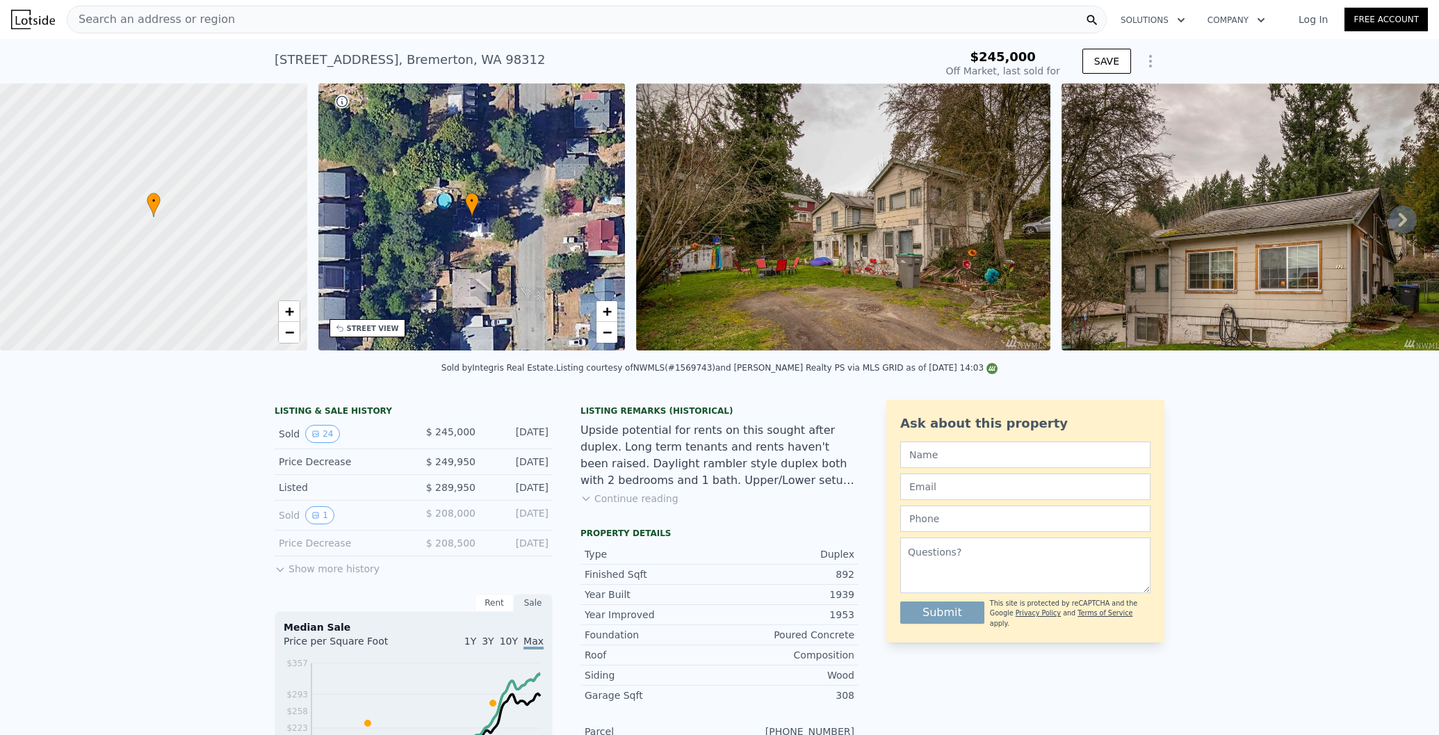
click at [330, 47] on div "[STREET_ADDRESS] Sold [DATE] for $245k" at bounding box center [602, 63] width 655 height 39
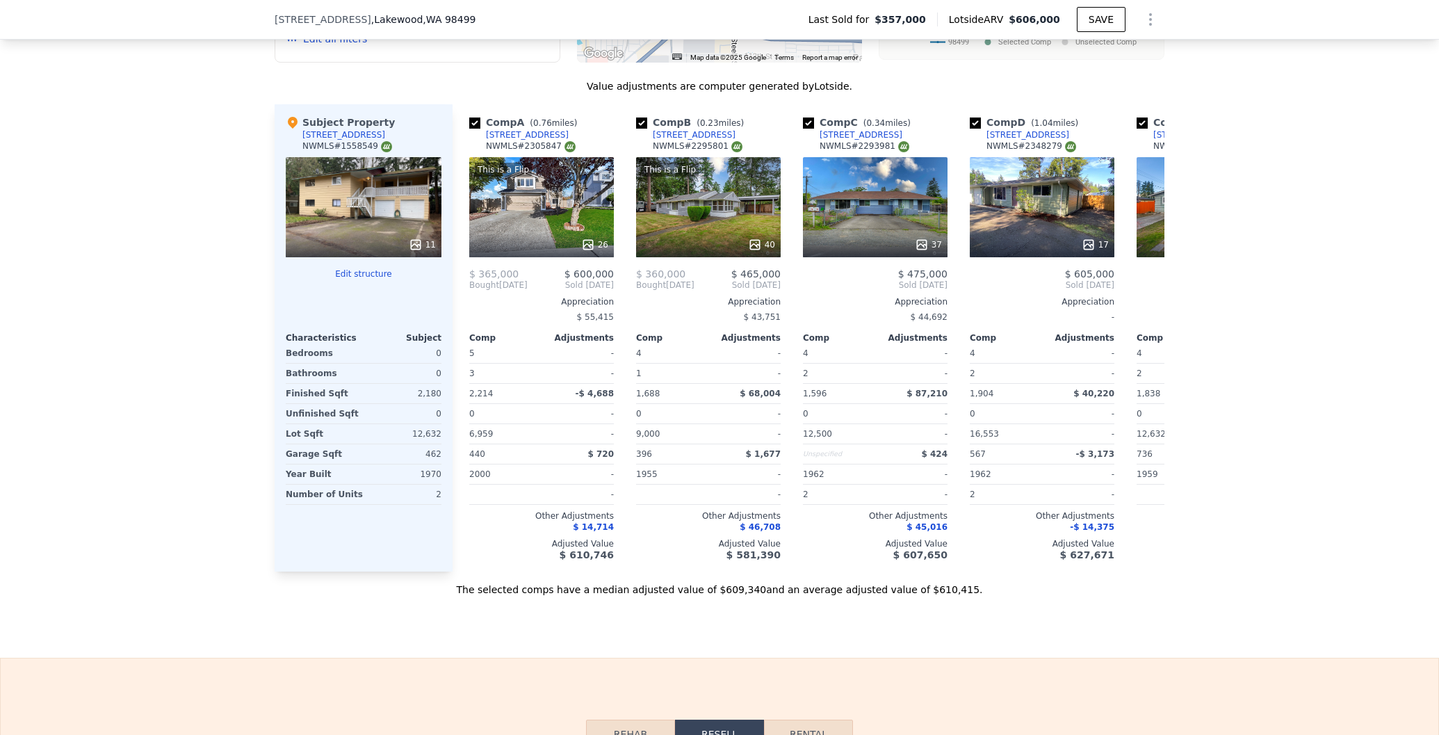
scroll to position [1476, 0]
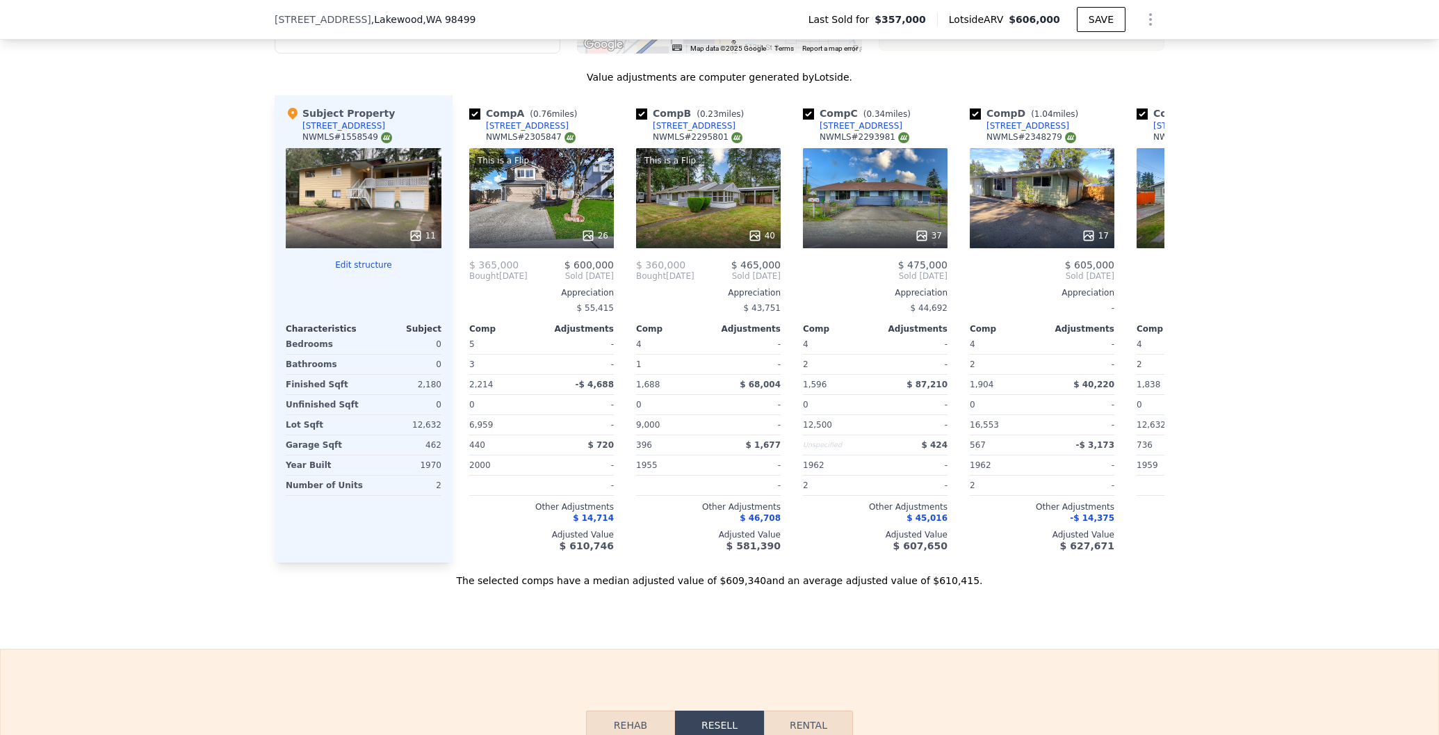
click at [355, 261] on button "Edit structure" at bounding box center [364, 264] width 156 height 11
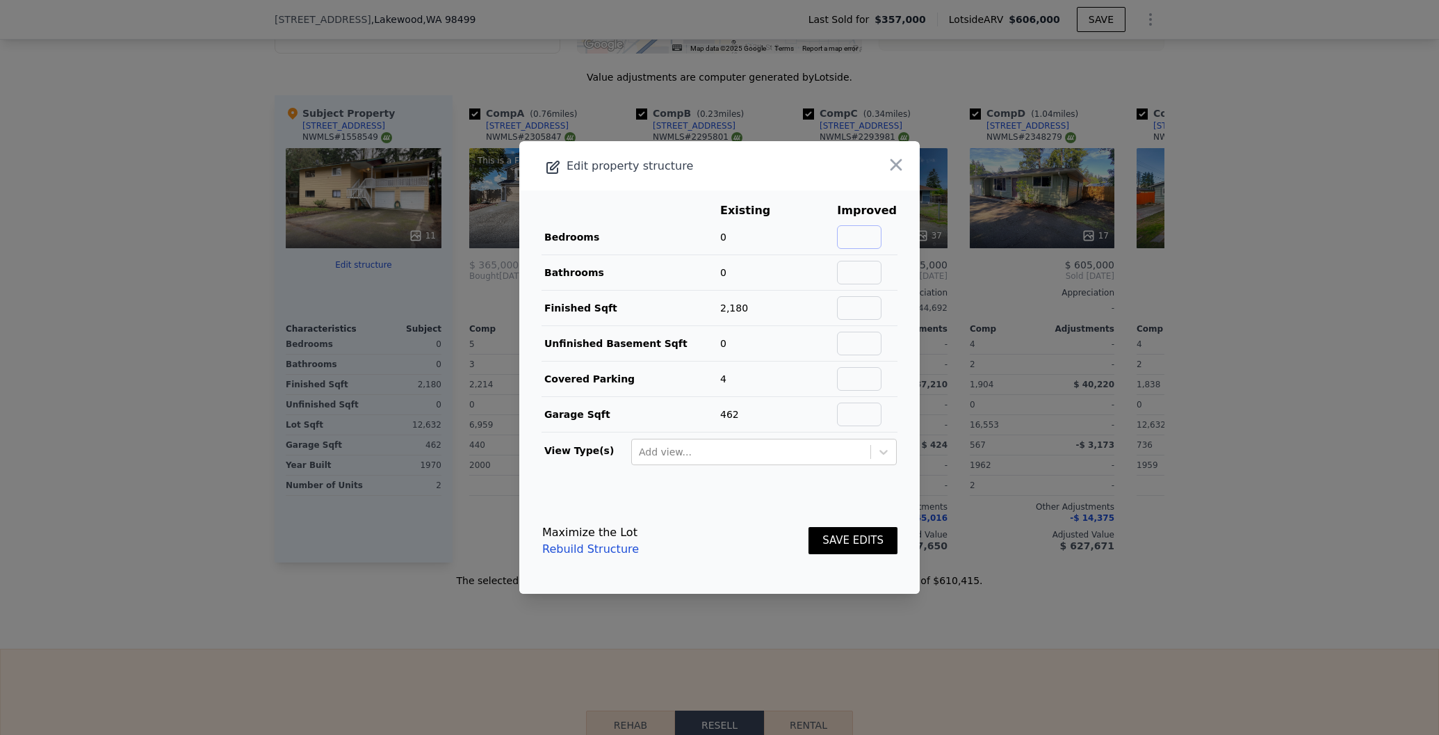
click at [866, 236] on input "text" at bounding box center [859, 237] width 44 height 24
type input "5"
click at [861, 268] on input "text" at bounding box center [859, 273] width 44 height 24
type input "3"
click at [889, 450] on icon at bounding box center [884, 452] width 14 height 14
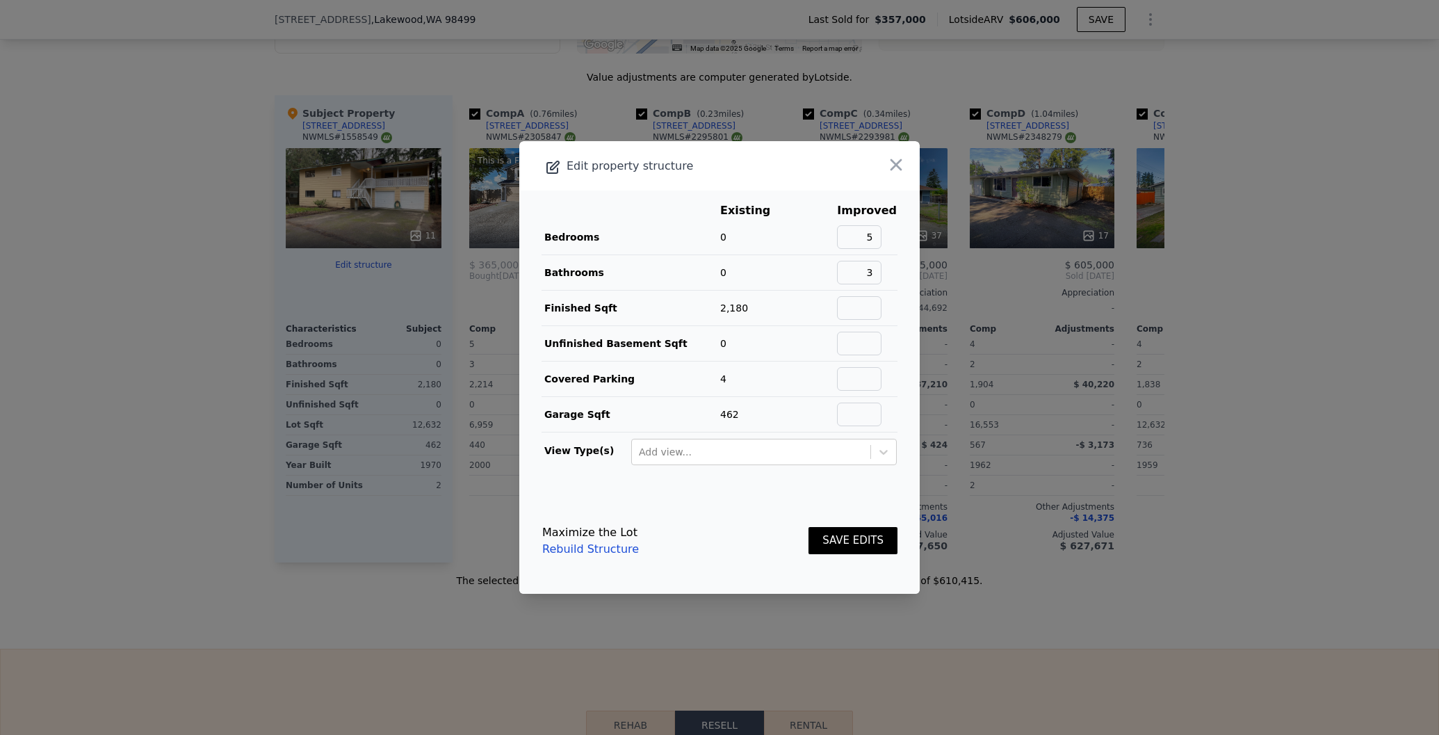
scroll to position [0, 0]
click at [487, 530] on div at bounding box center [719, 367] width 1439 height 735
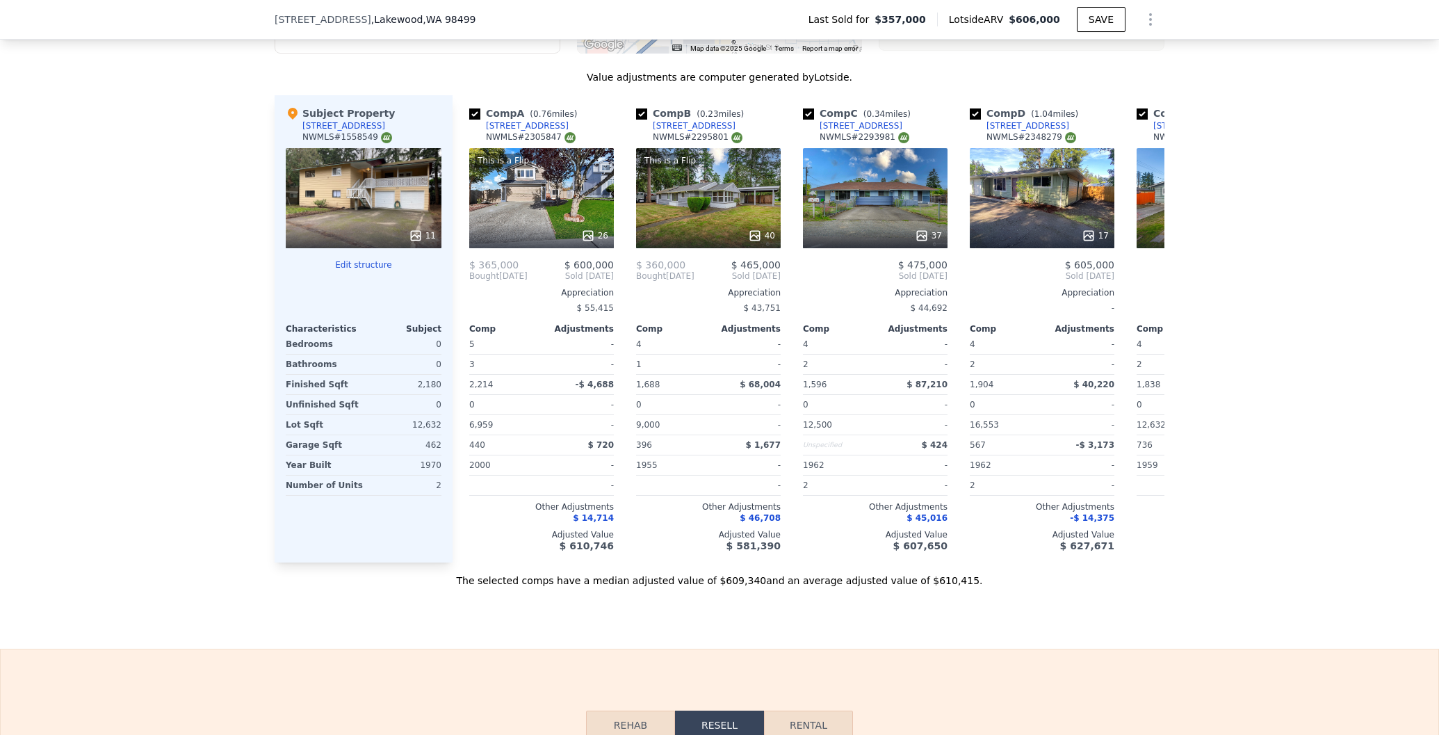
click at [356, 262] on button "Edit structure" at bounding box center [364, 264] width 156 height 11
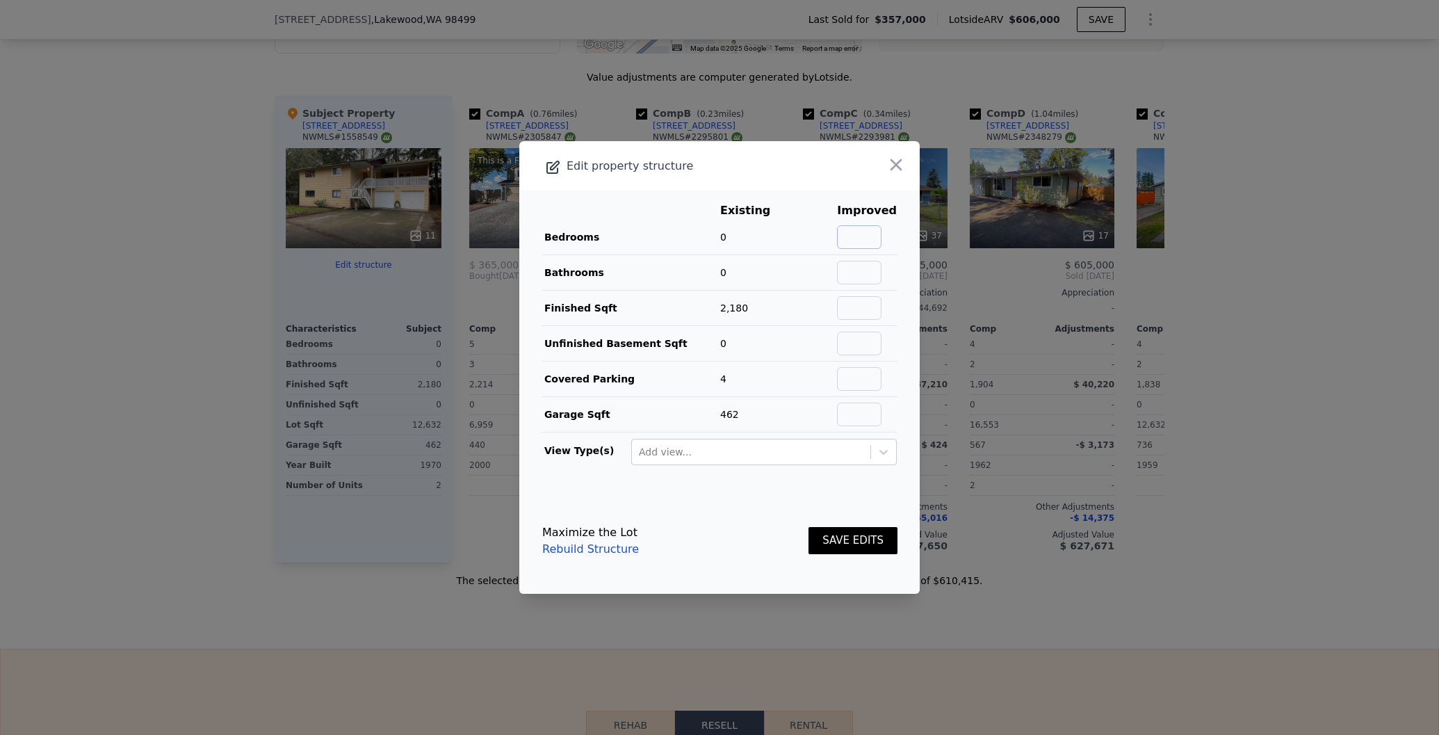
click at [877, 237] on input "text" at bounding box center [859, 237] width 44 height 24
type input "5"
click at [869, 272] on input "text" at bounding box center [859, 273] width 44 height 24
type input "3"
click at [844, 543] on button "SAVE EDITS" at bounding box center [853, 540] width 89 height 27
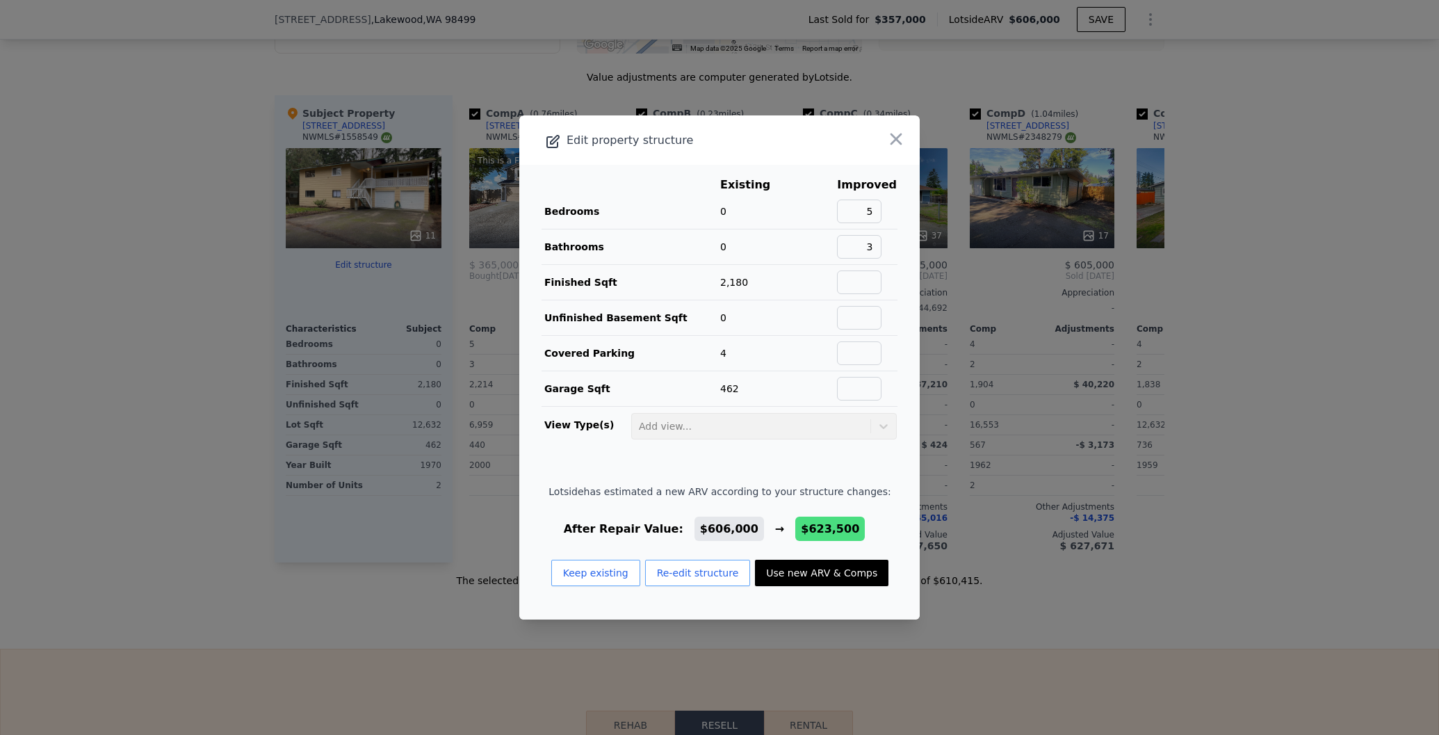
click at [816, 575] on button "Use new ARV & Comps" at bounding box center [821, 573] width 133 height 26
checkbox input "false"
checkbox input "true"
type input "$ 623,500"
type input "$ 197,204"
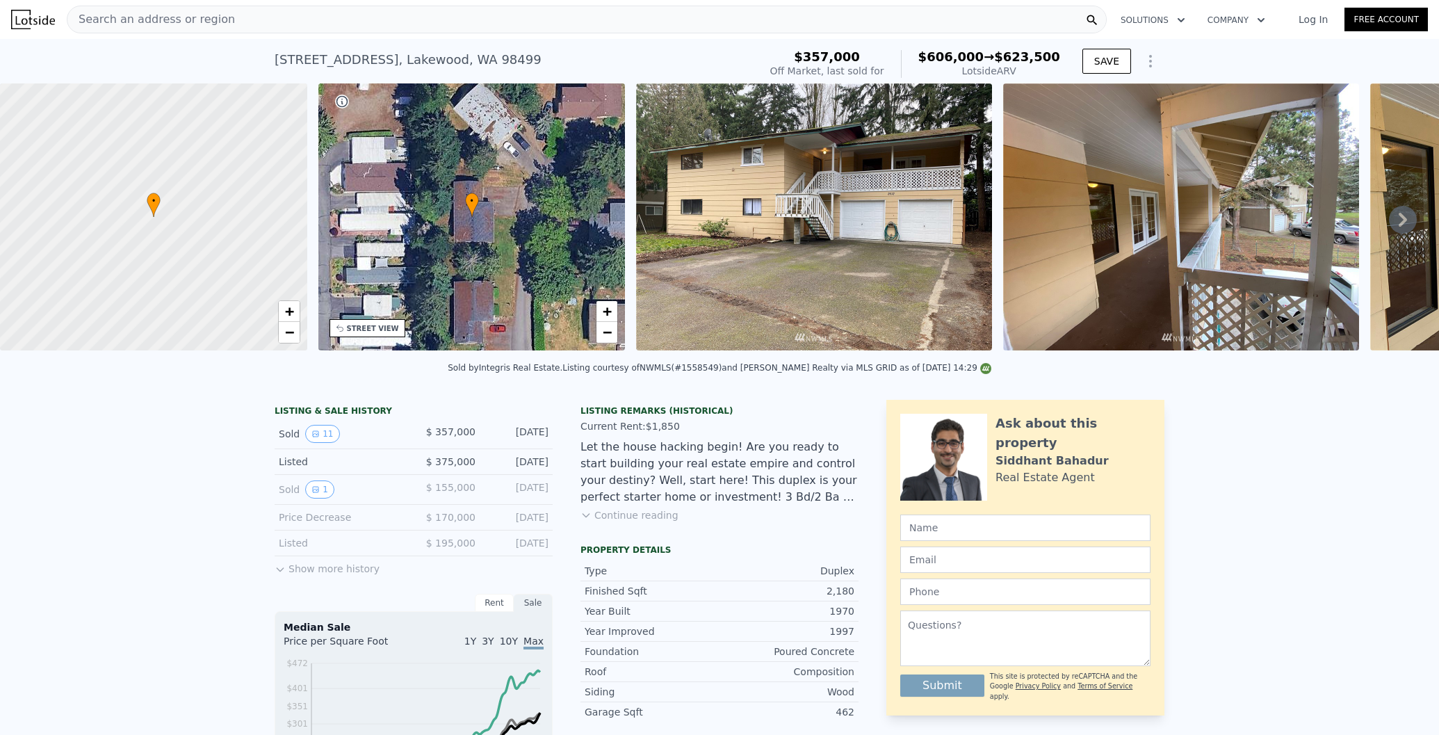
click at [213, 19] on span "Search an address or region" at bounding box center [151, 19] width 168 height 17
checkbox input "false"
type input "$ 606,000"
type input "$ 180,978"
checkbox input "true"
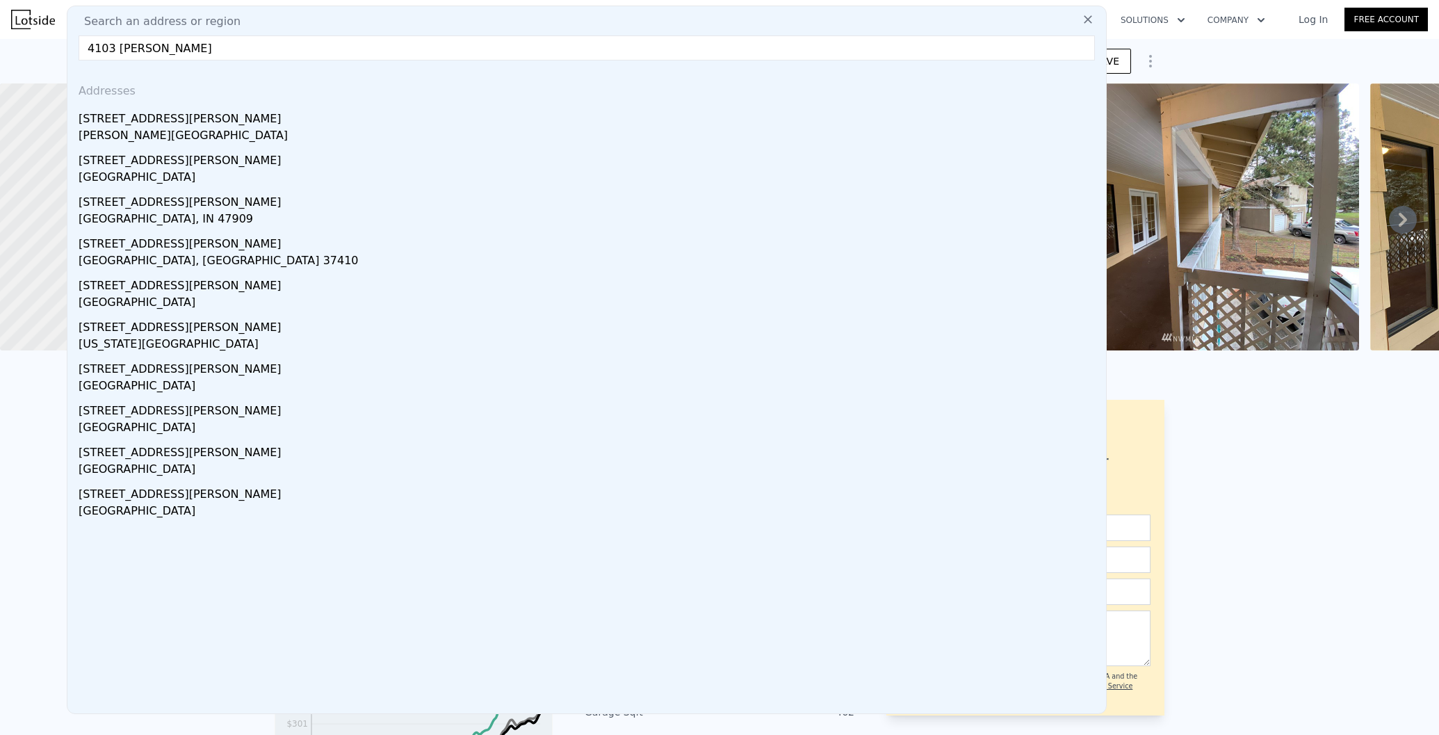
click at [126, 49] on input "4103 N. Adams" at bounding box center [587, 47] width 1016 height 25
click at [226, 54] on input "4103 North Adams" at bounding box center [587, 47] width 1016 height 25
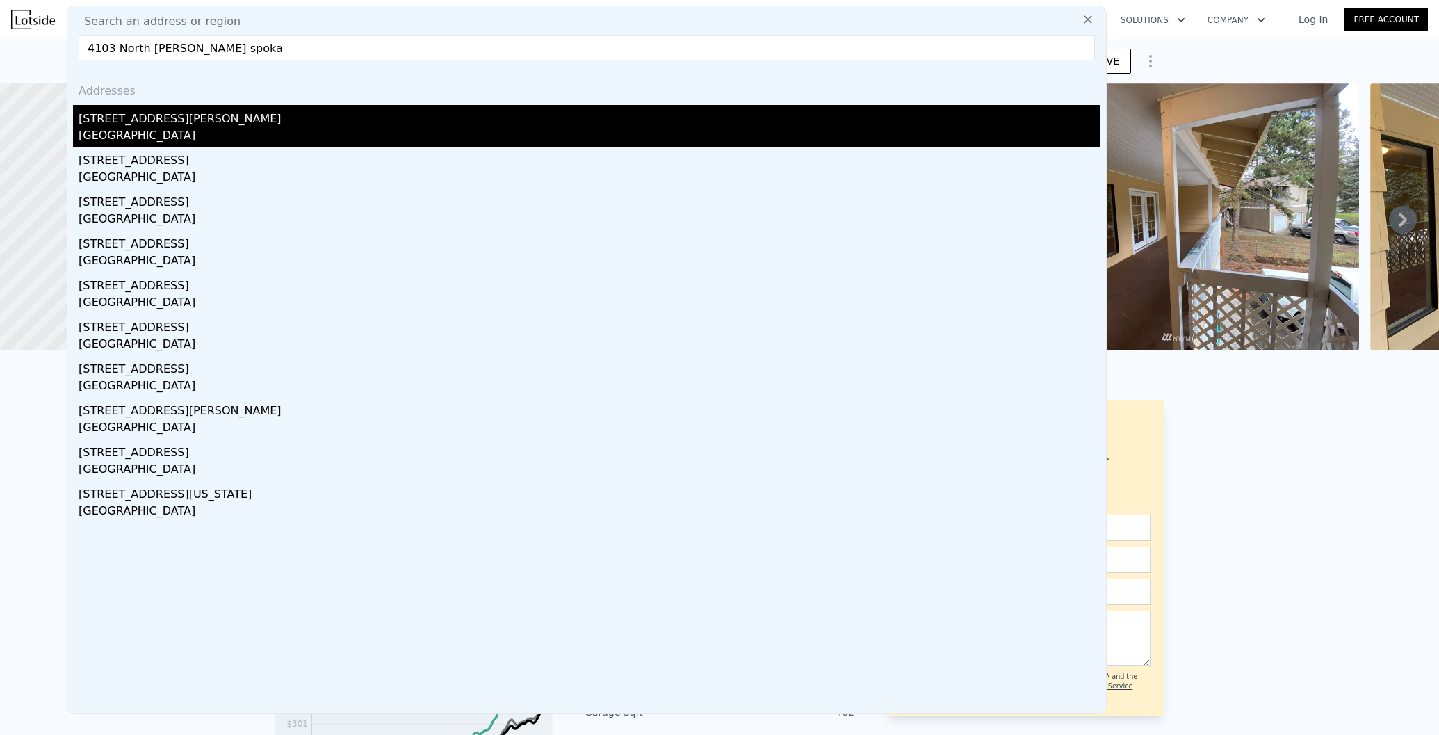
type input "4103 North Adams spoka"
click at [144, 127] on div "Spokane, WA 99205" at bounding box center [590, 136] width 1022 height 19
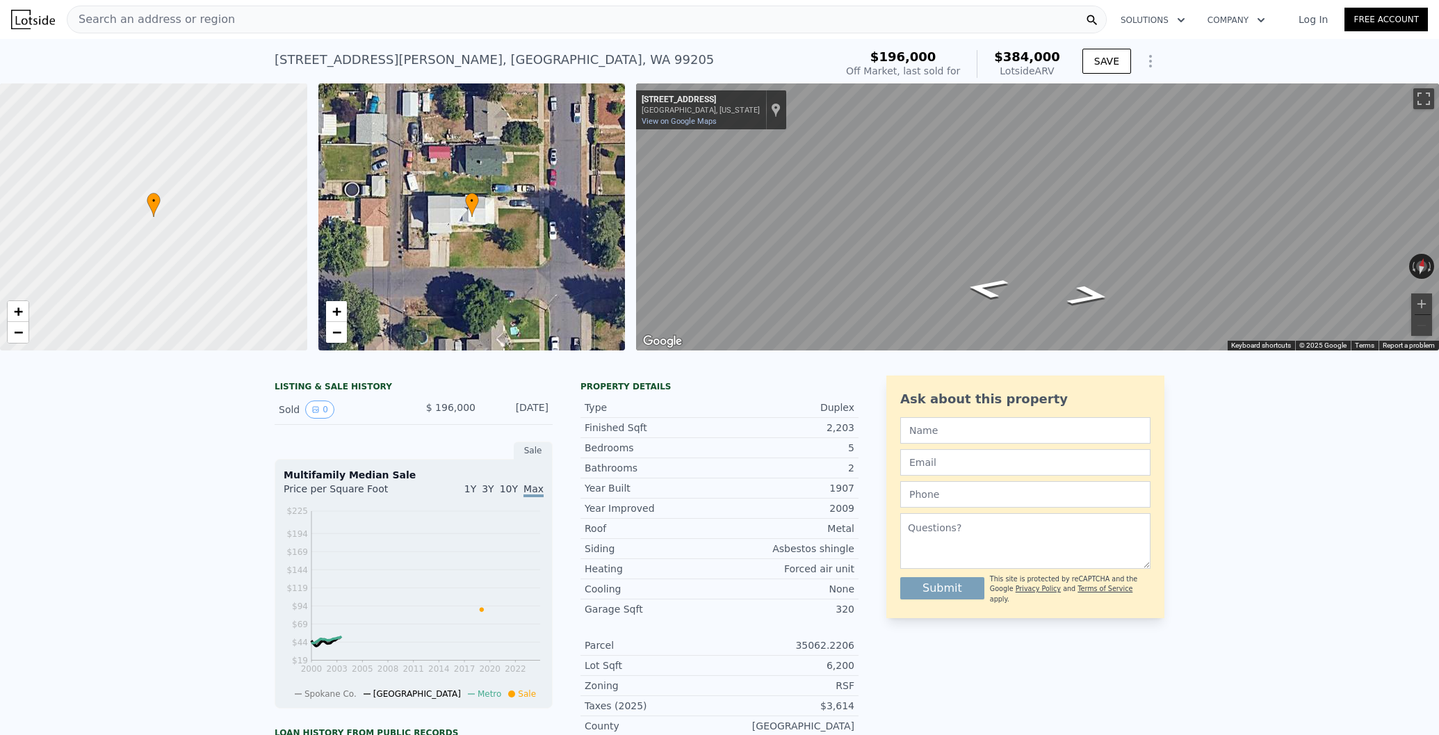
scroll to position [6, 0]
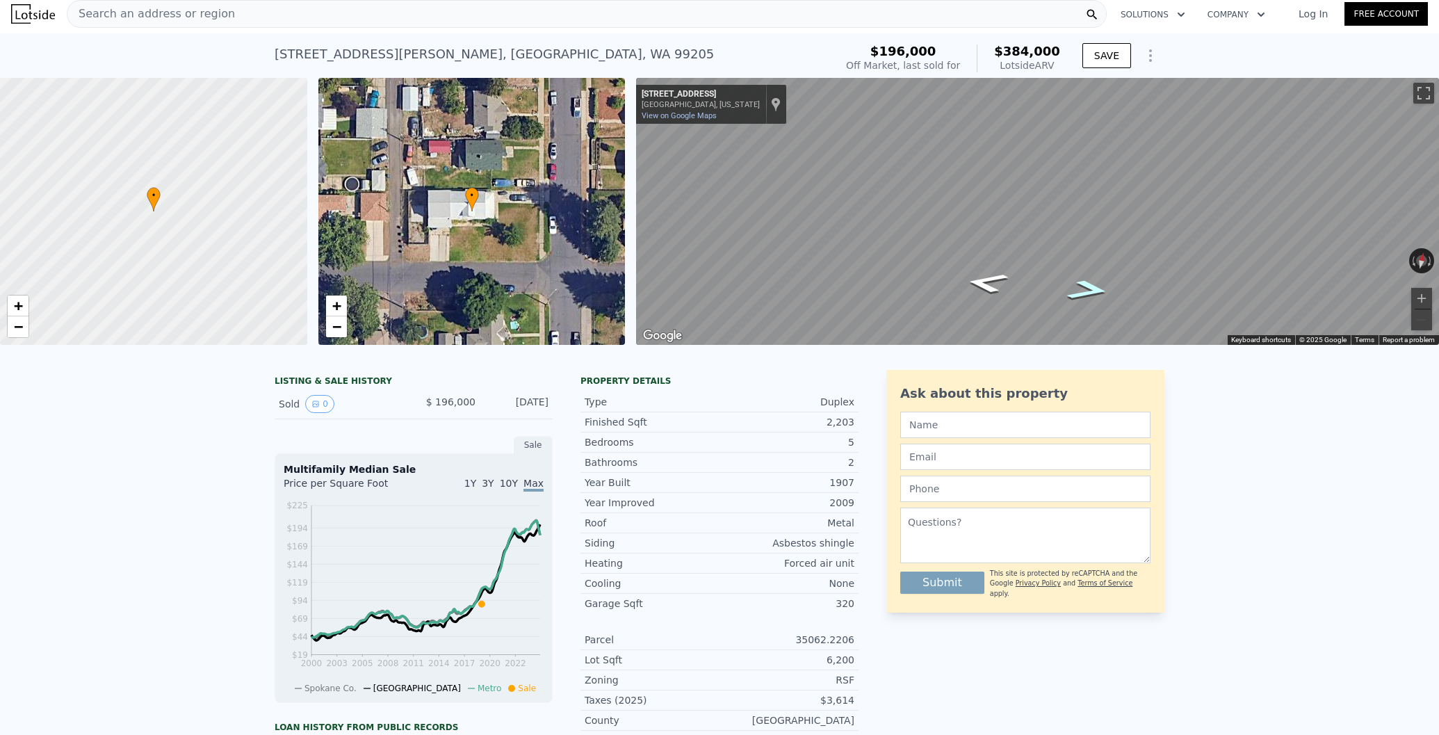
click at [1080, 289] on icon "Go East, W Lacrosse Ave" at bounding box center [1088, 290] width 79 height 30
click at [590, 248] on div "• + − • + − ← Move left → Move right ↑ Move up ↓ Move down + Zoom in - Zoom out…" at bounding box center [719, 211] width 1439 height 267
click at [591, 195] on div "• + − • + − ← Move left → Move right ↑ Move up ↓ Move down + Zoom in - Zoom out…" at bounding box center [719, 211] width 1439 height 267
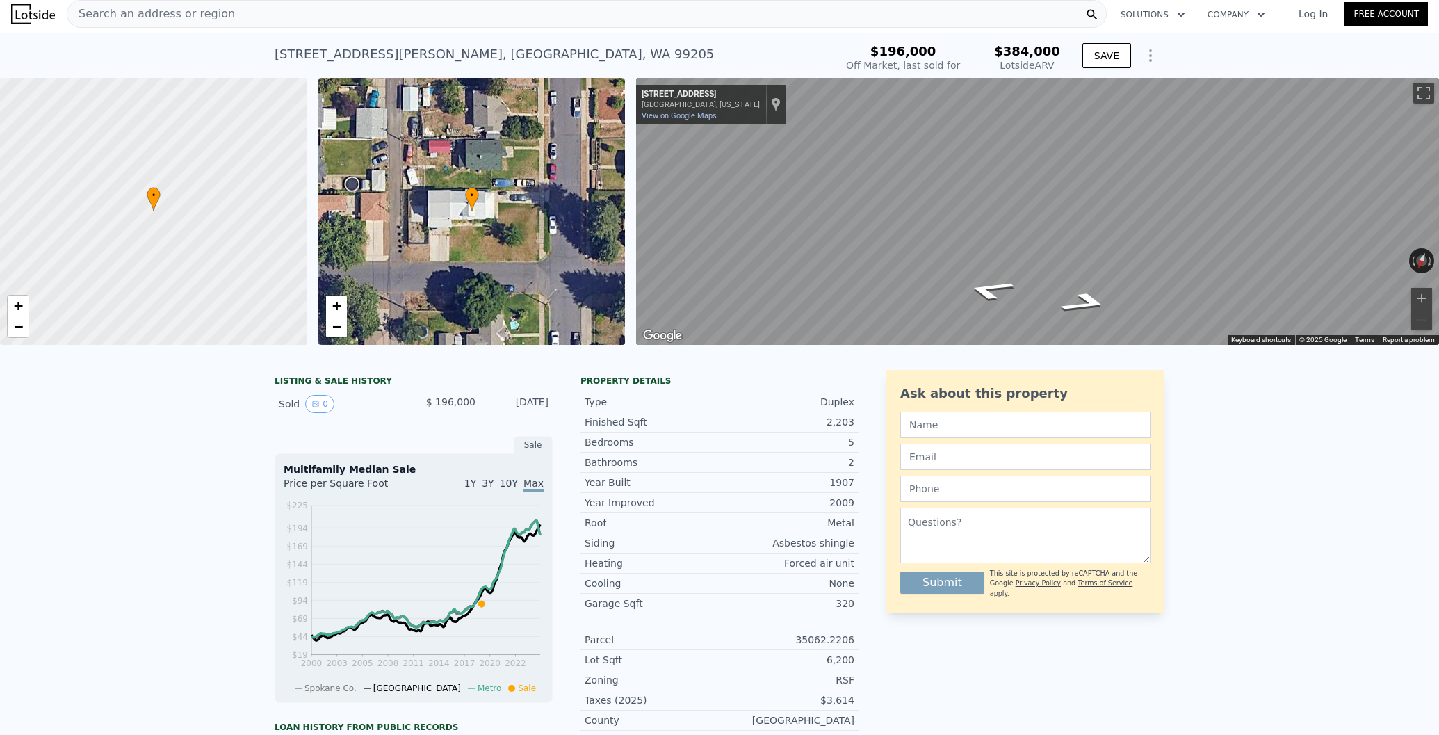
click at [507, 325] on div "• + − • + − ← Move left → Move right ↑ Move up ↓ Move down + Zoom in - Zoom out…" at bounding box center [719, 211] width 1439 height 267
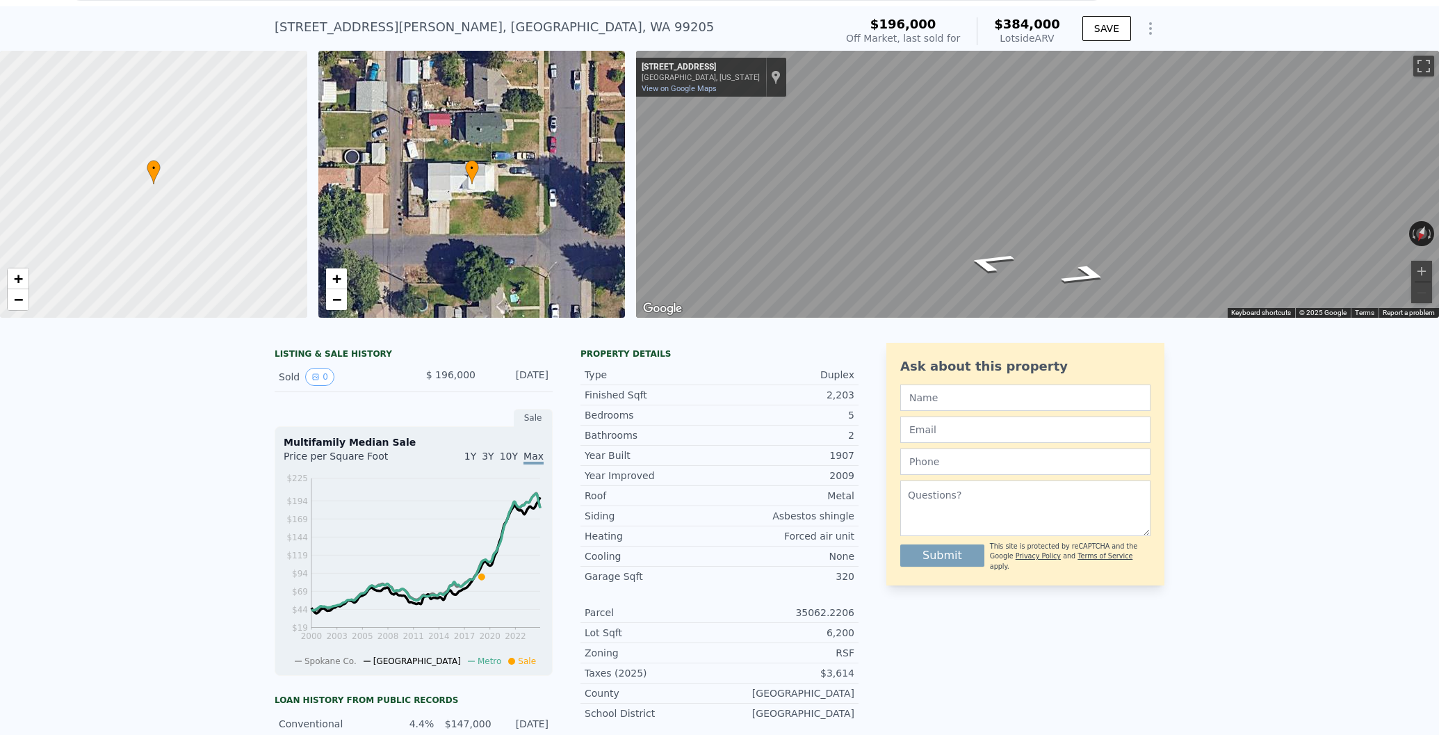
scroll to position [0, 0]
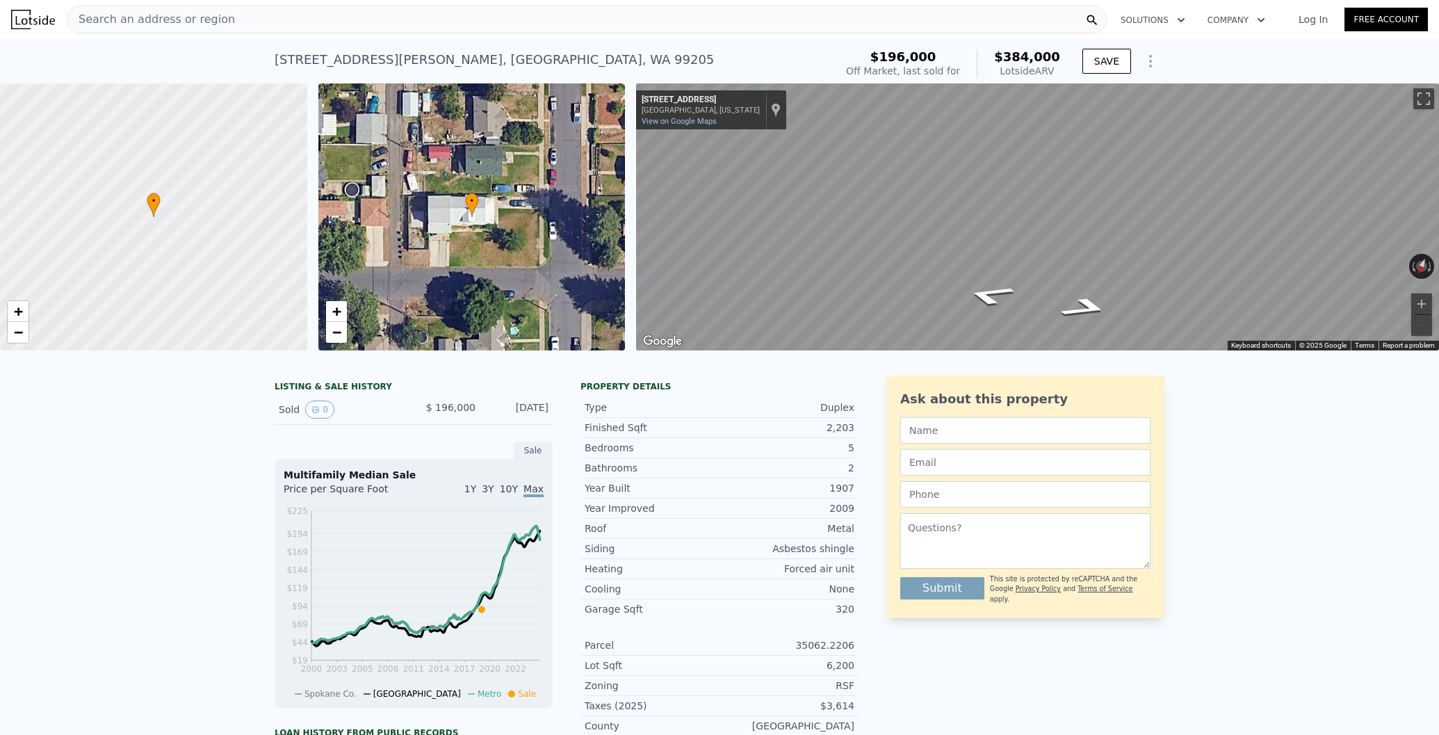
click at [289, 15] on div "Search an address or region" at bounding box center [587, 20] width 1040 height 28
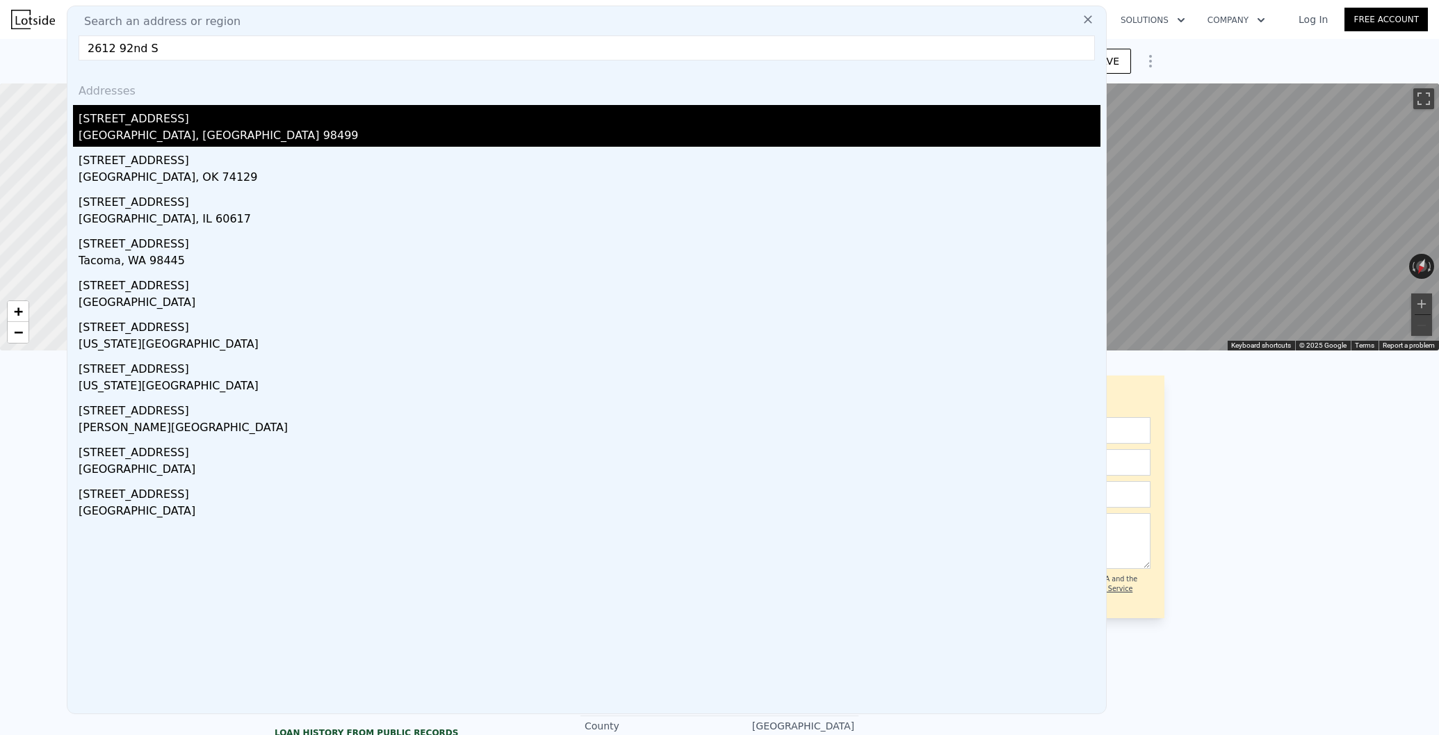
type input "2612 92nd S"
click at [155, 127] on div "Lakewood, WA 98499" at bounding box center [590, 136] width 1022 height 19
type input "3"
type input "6"
type input "1"
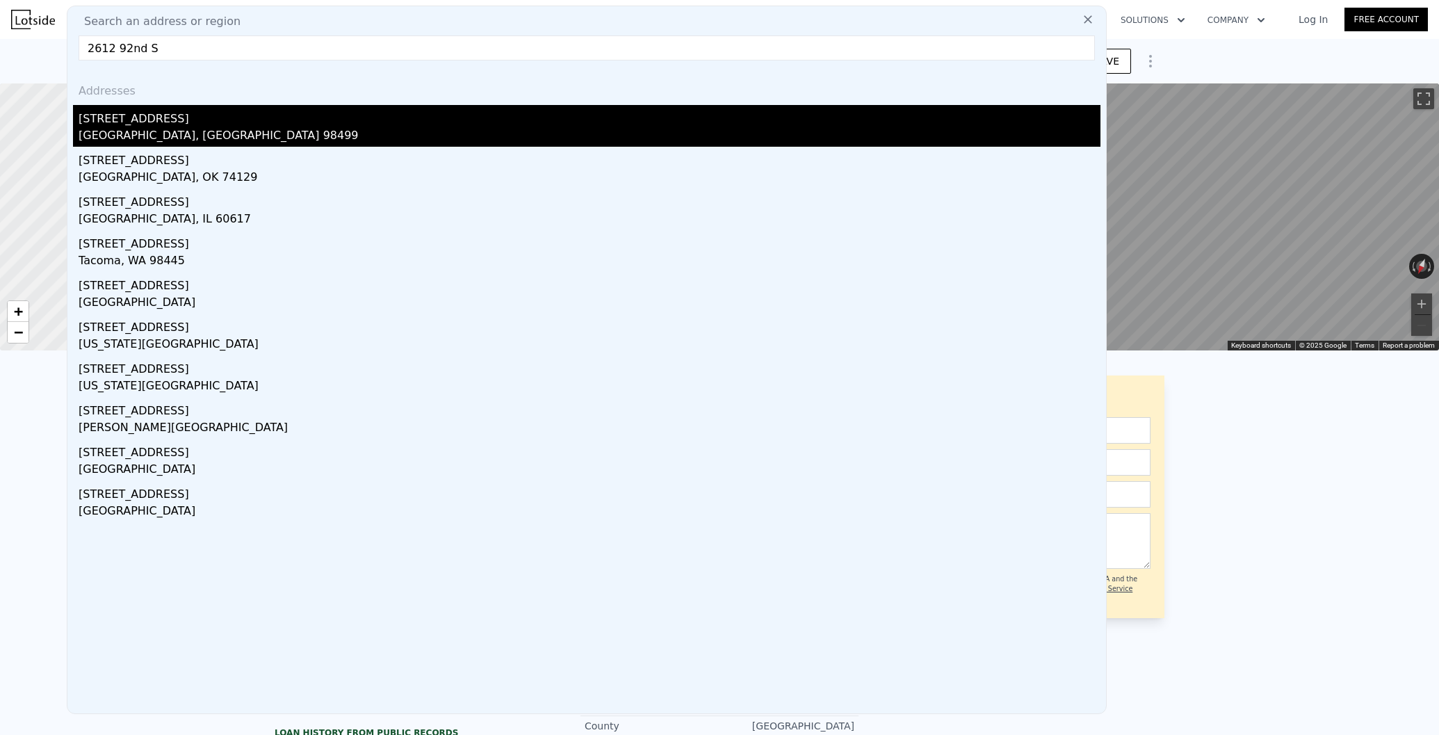
type input "3"
type input "1572"
type input "2919"
type input "5186"
type input "16553"
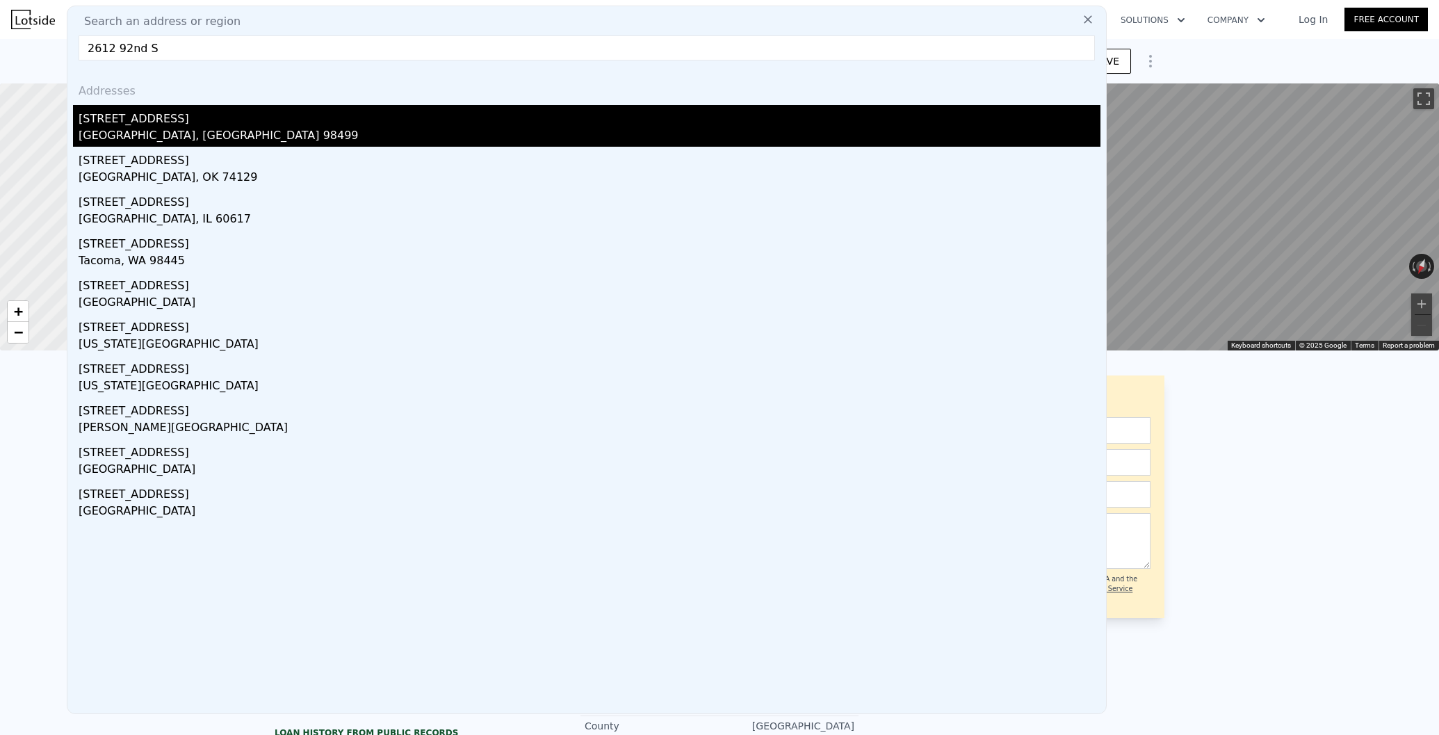
type input "$ 606,000"
type input "5"
type input "$ 180,978"
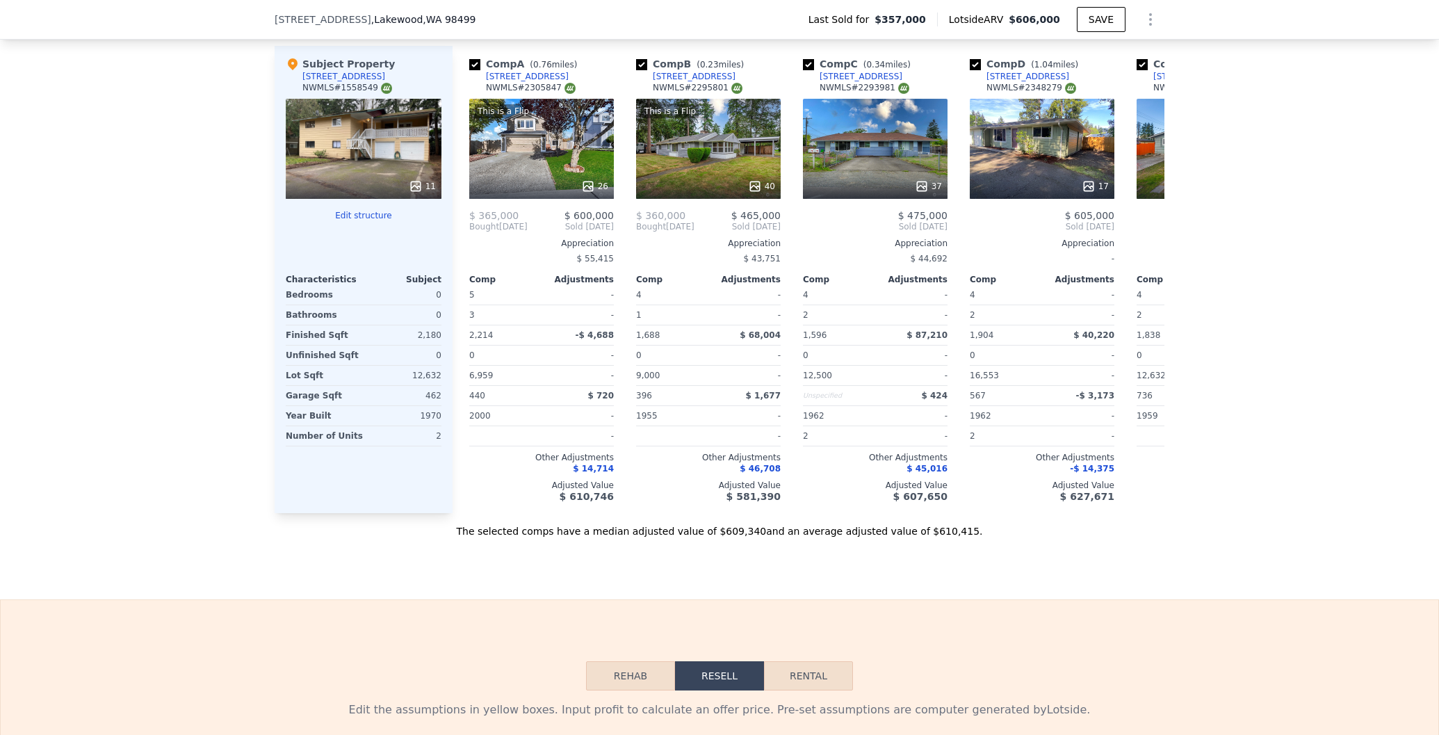
scroll to position [1522, 0]
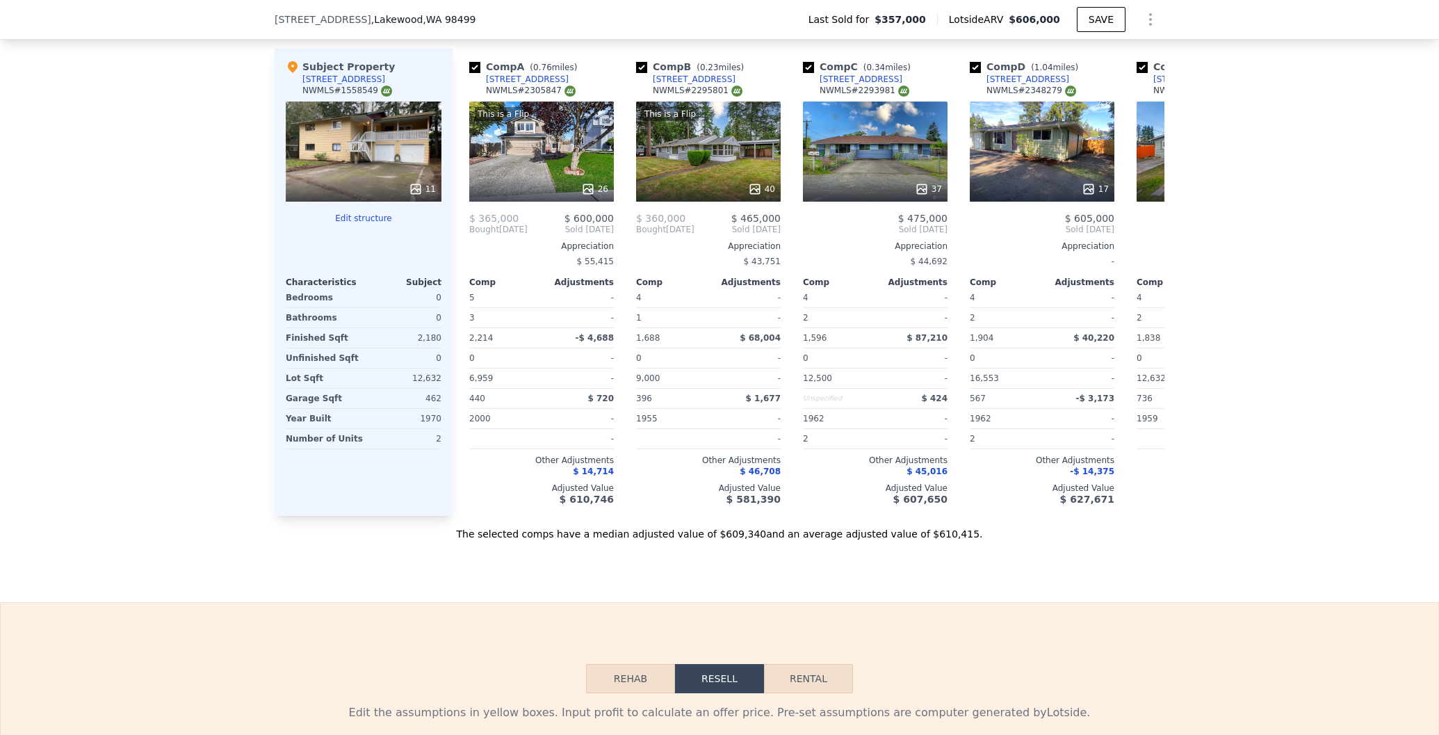
click at [356, 215] on button "Edit structure" at bounding box center [364, 218] width 156 height 11
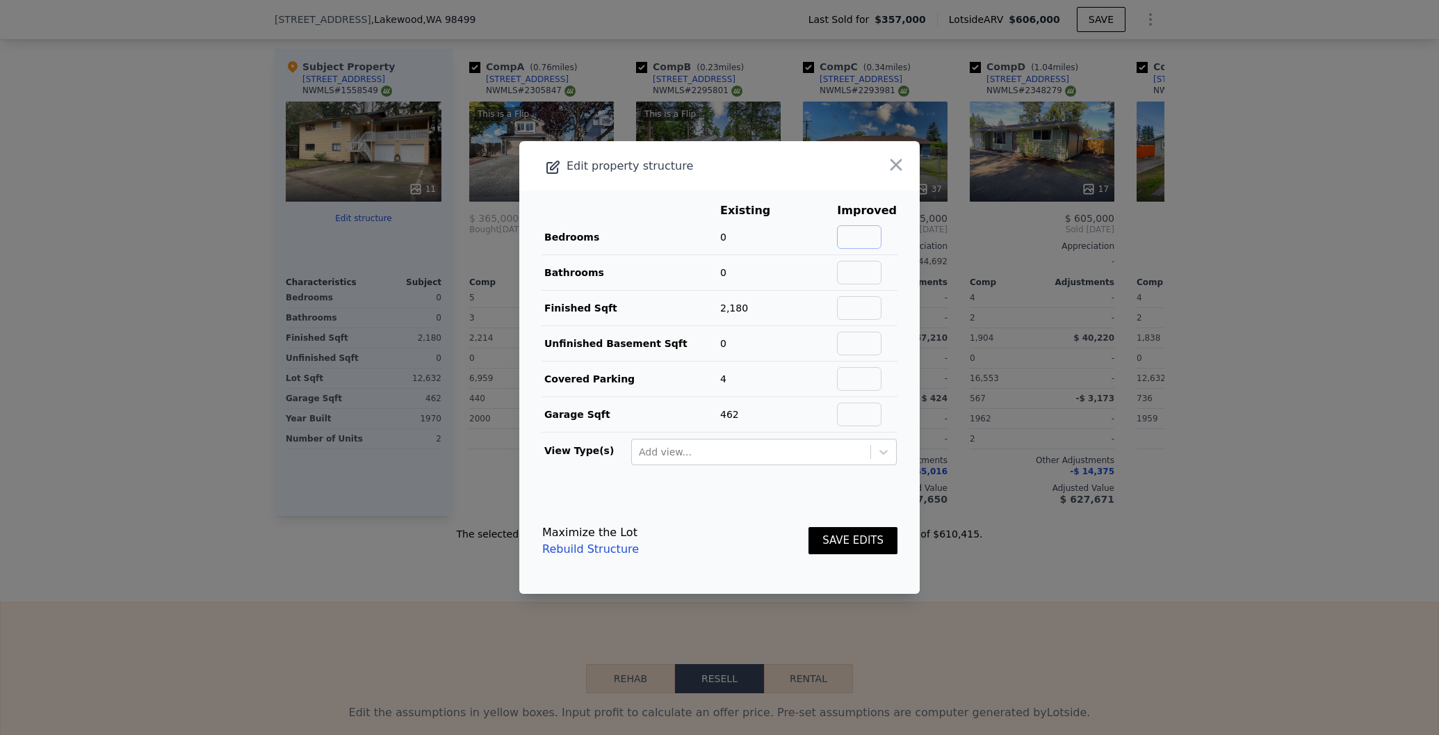
click at [879, 237] on input "text" at bounding box center [859, 237] width 44 height 24
type input "5"
click at [874, 284] on td at bounding box center [866, 272] width 61 height 35
click at [874, 274] on input "text" at bounding box center [859, 273] width 44 height 24
type input "3"
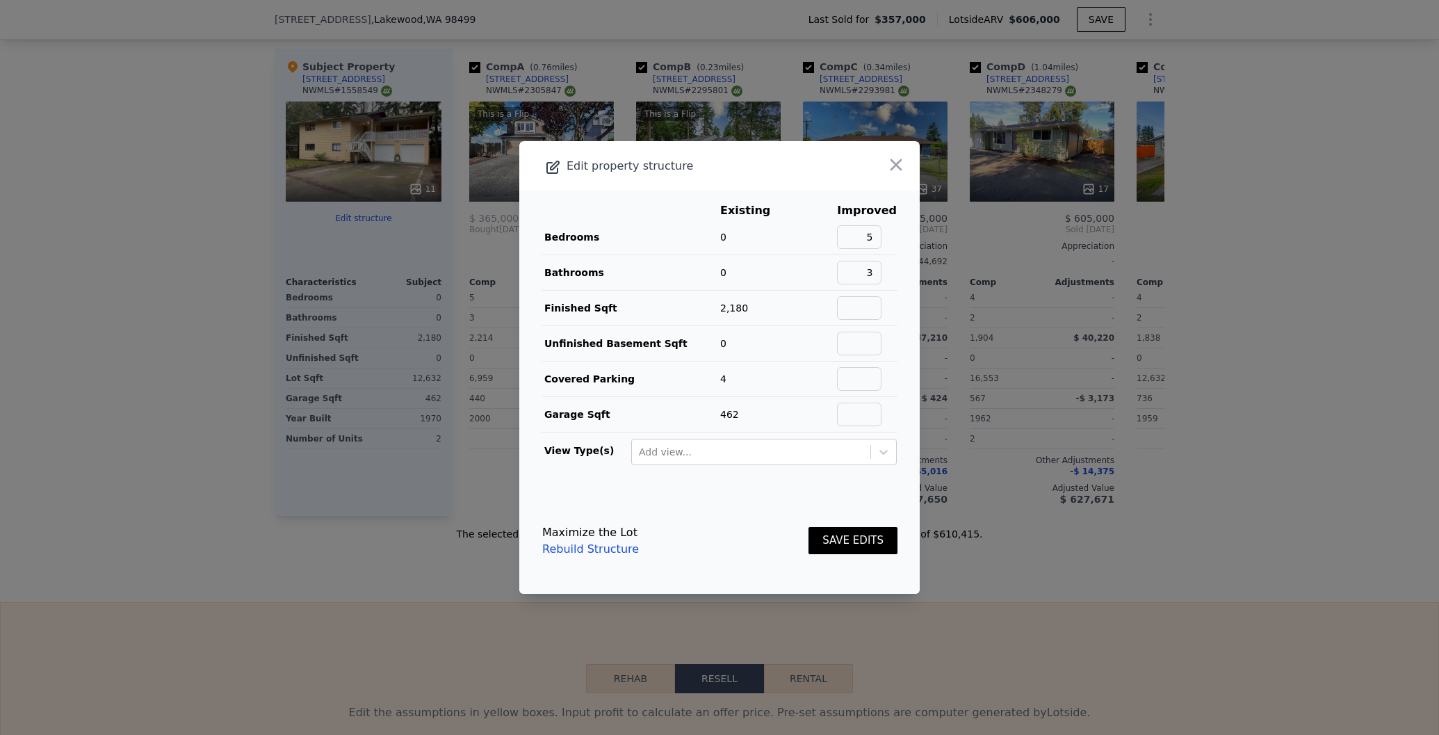
click at [843, 537] on button "SAVE EDITS" at bounding box center [853, 540] width 89 height 27
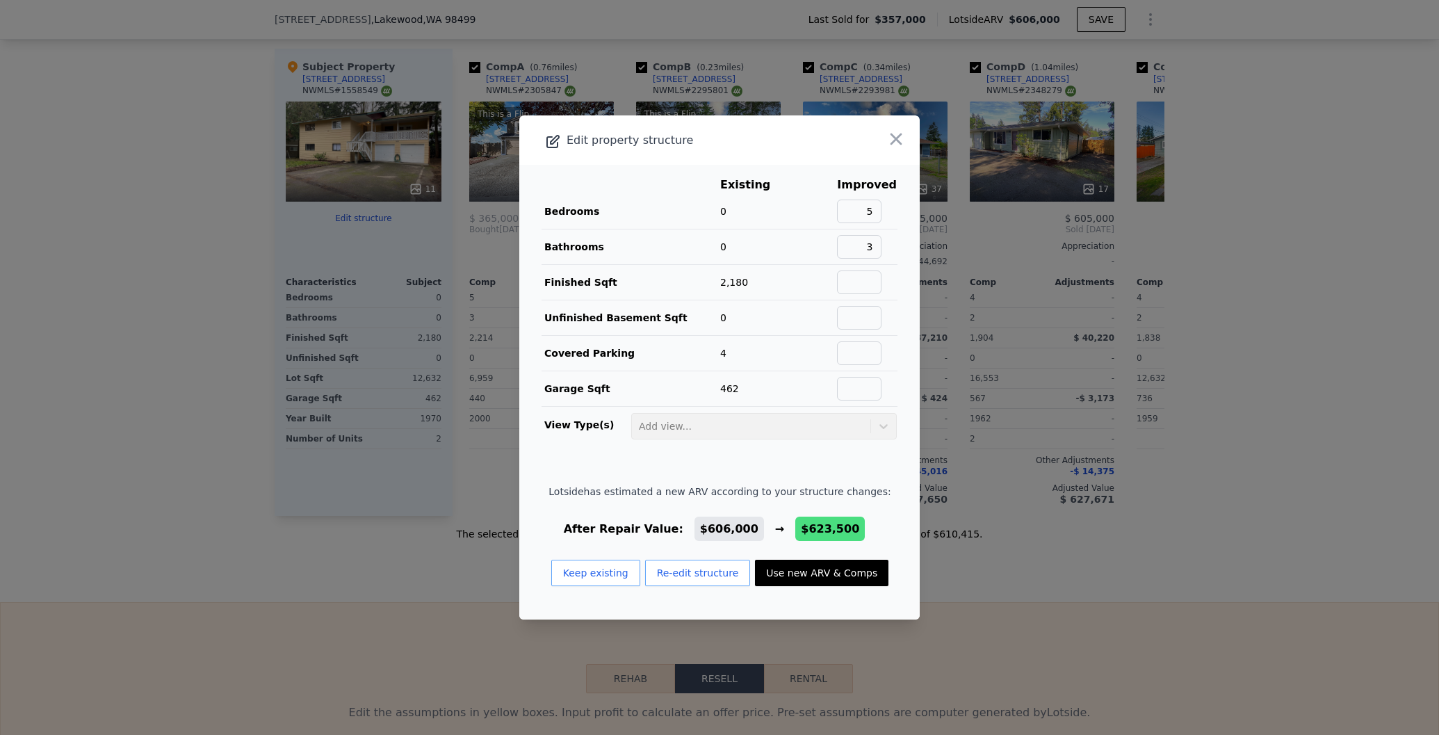
click at [815, 571] on button "Use new ARV & Comps" at bounding box center [821, 573] width 133 height 26
type input "$ 623,500"
type input "$ 197,204"
checkbox input "false"
checkbox input "true"
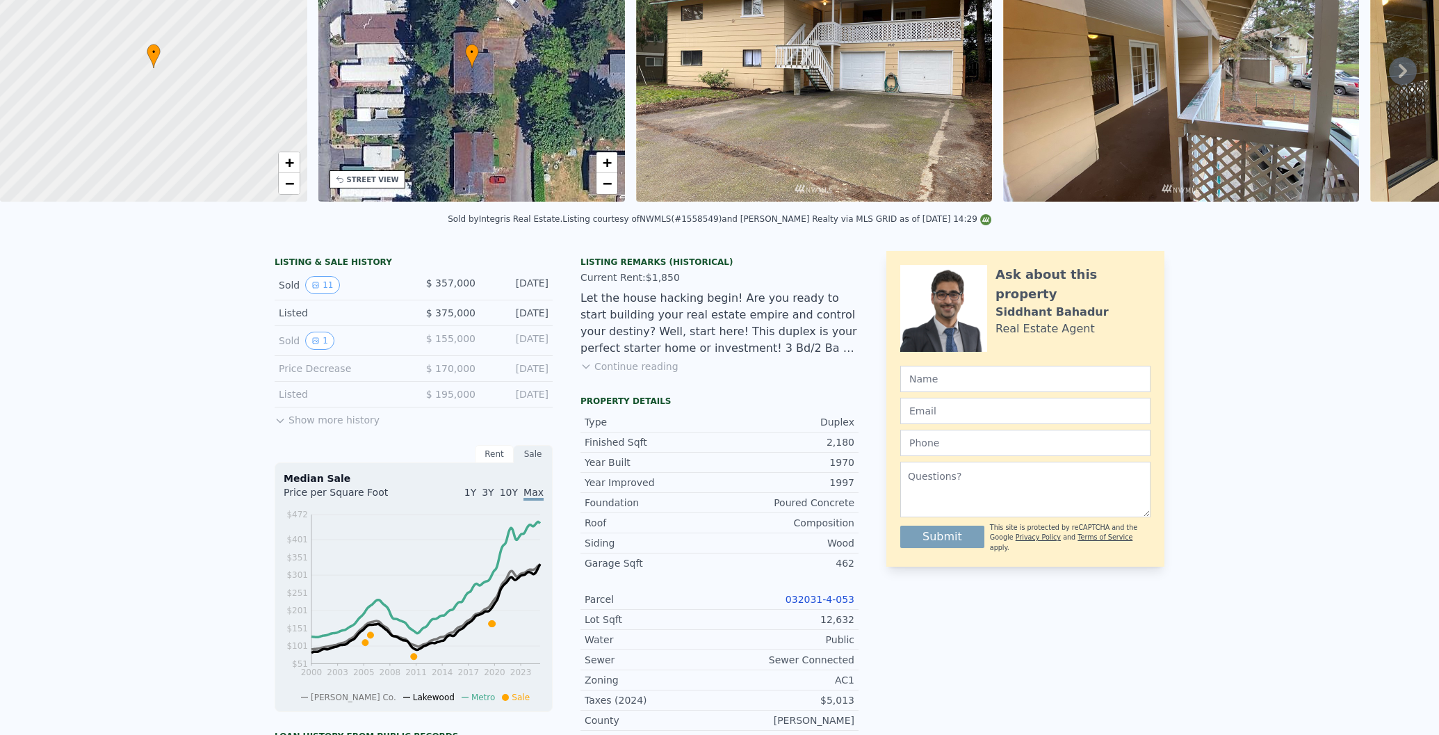
scroll to position [0, 0]
